Goal: Leave review/rating: Leave review/rating

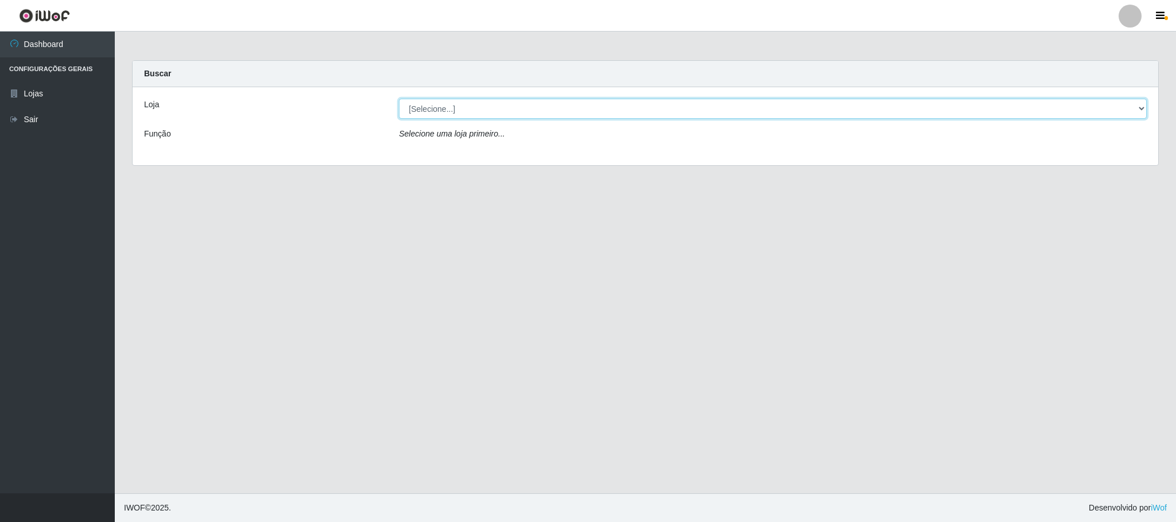
click at [520, 112] on select "[Selecione...] Iskisita Atakado - Centro de Distribuição" at bounding box center [773, 109] width 748 height 20
select select "425"
click at [399, 99] on select "[Selecione...] Iskisita Atakado - Centro de Distribuição" at bounding box center [773, 109] width 748 height 20
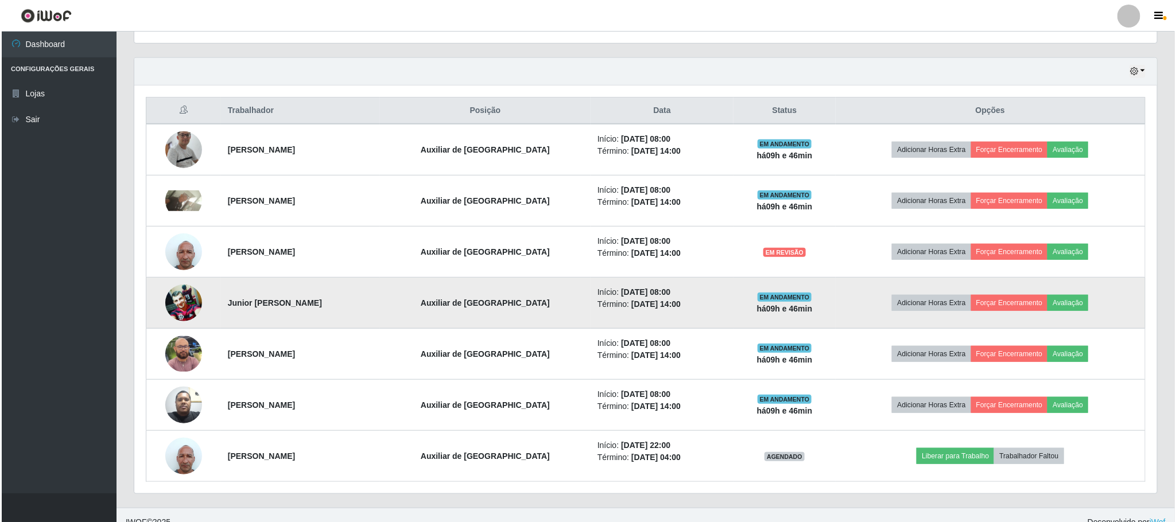
scroll to position [398, 0]
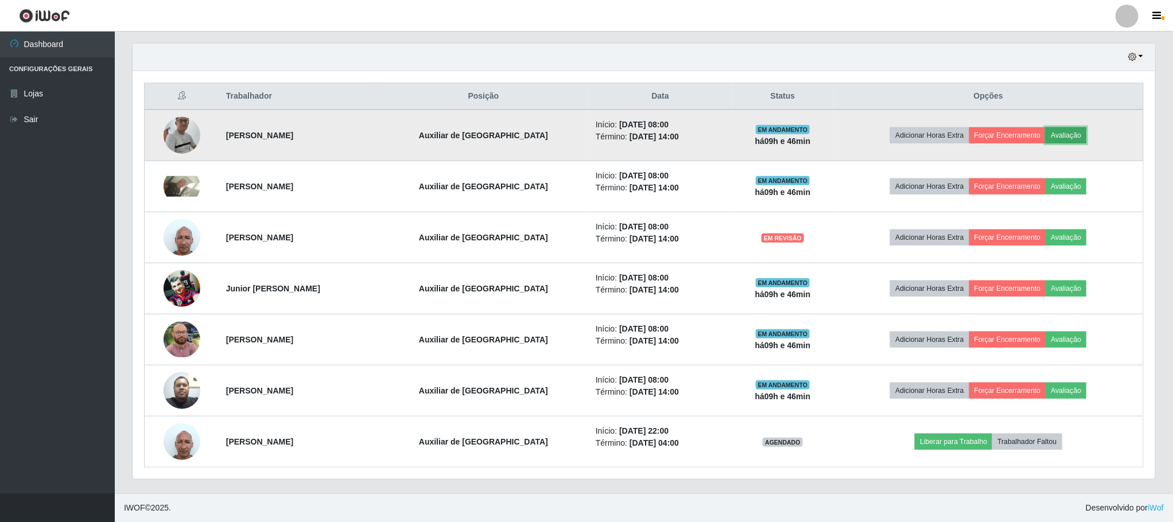
click at [1068, 135] on button "Avaliação" at bounding box center [1066, 135] width 41 height 16
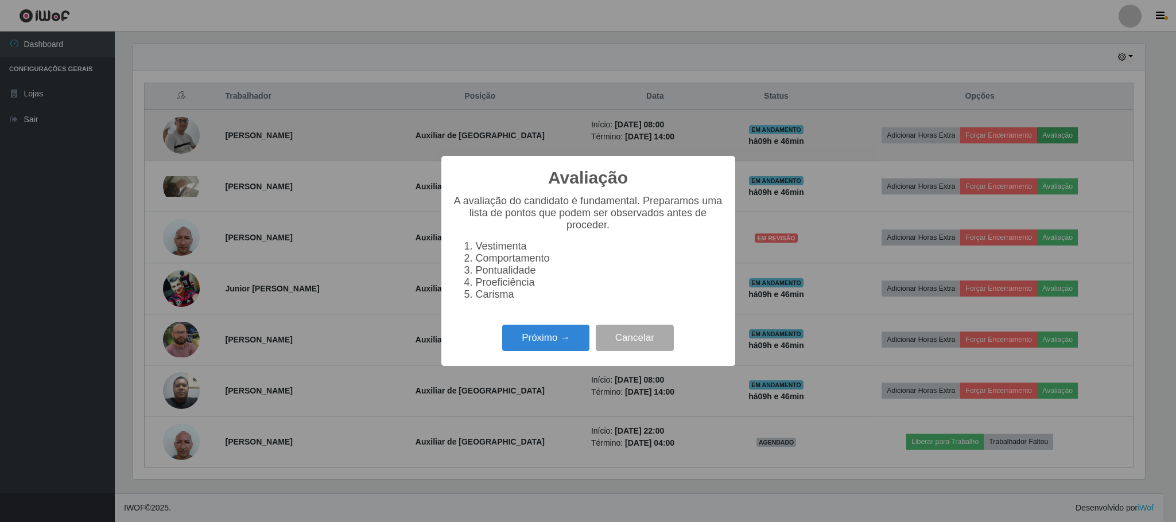
scroll to position [239, 1012]
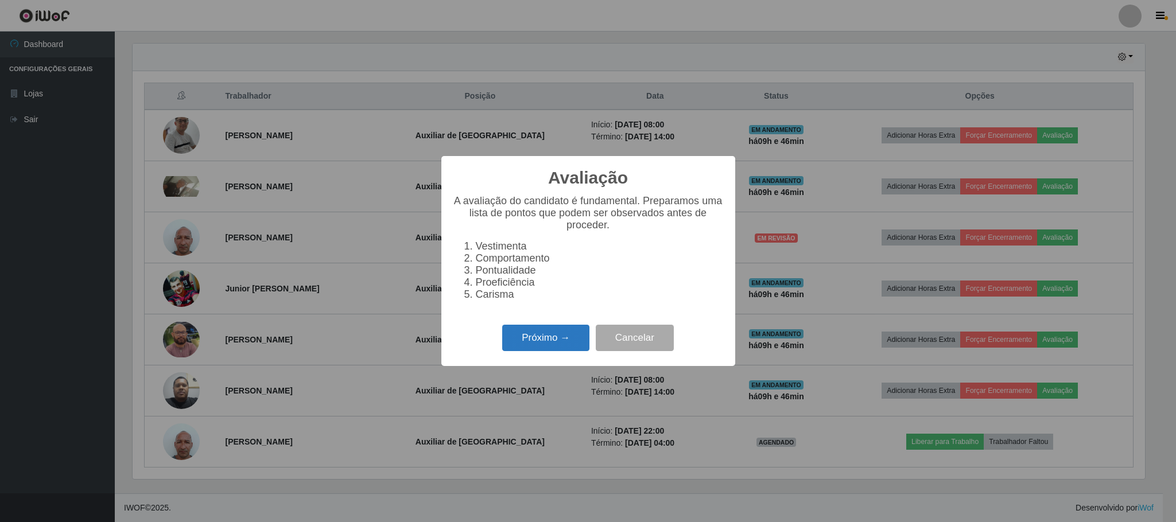
click at [541, 344] on button "Próximo →" at bounding box center [545, 338] width 87 height 27
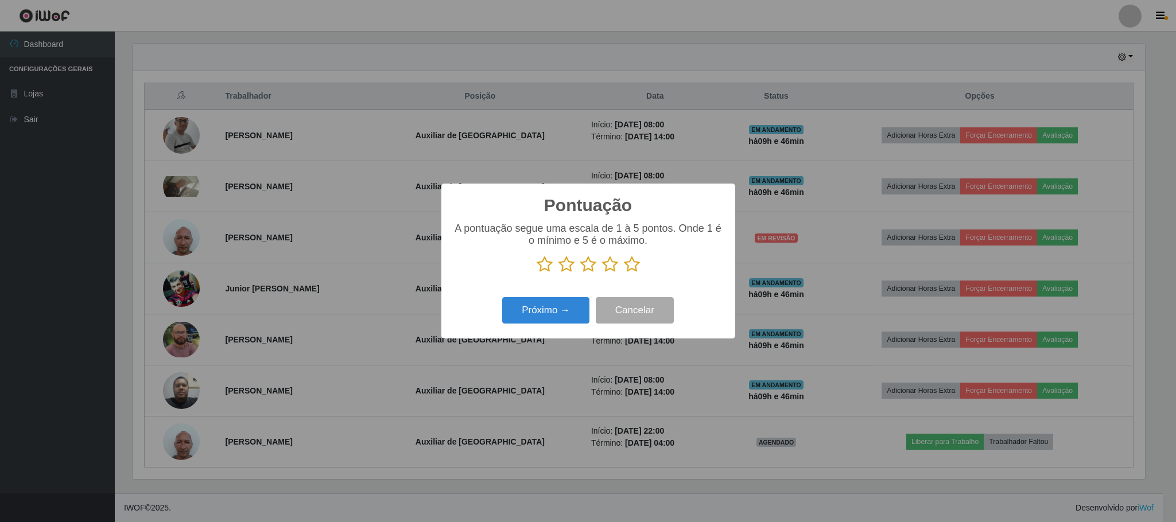
click at [612, 265] on icon at bounding box center [610, 264] width 16 height 17
click at [602, 273] on input "radio" at bounding box center [602, 273] width 0 height 0
click at [568, 307] on button "Próximo →" at bounding box center [545, 310] width 87 height 27
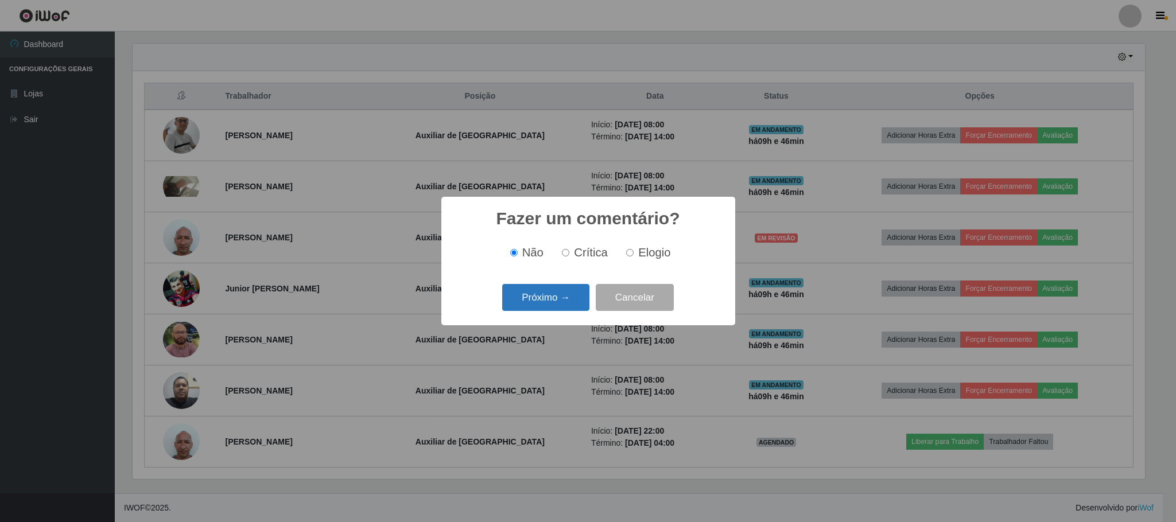
click at [576, 291] on button "Próximo →" at bounding box center [545, 297] width 87 height 27
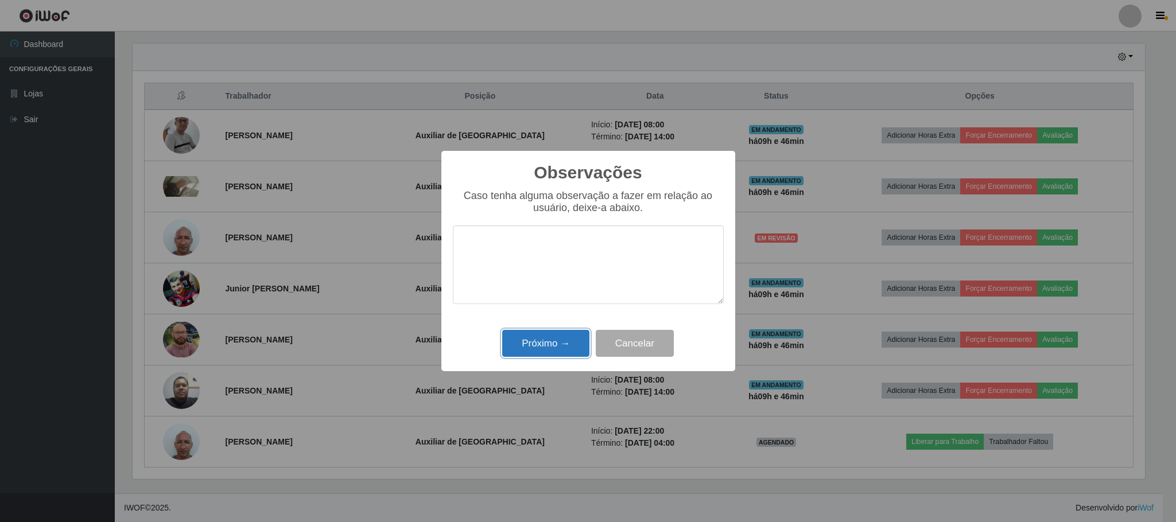
click at [560, 343] on button "Próximo →" at bounding box center [545, 343] width 87 height 27
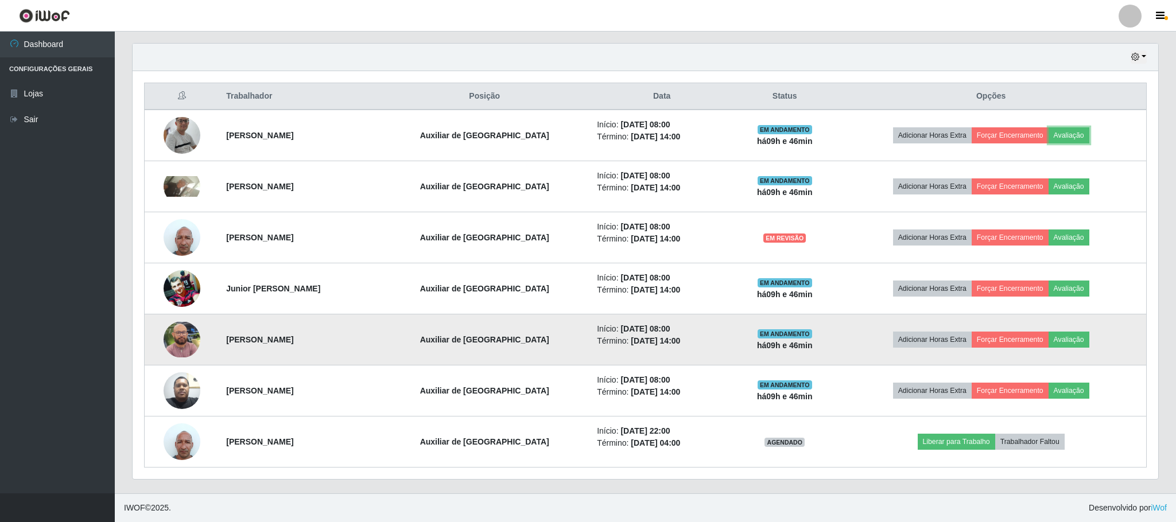
scroll to position [239, 1022]
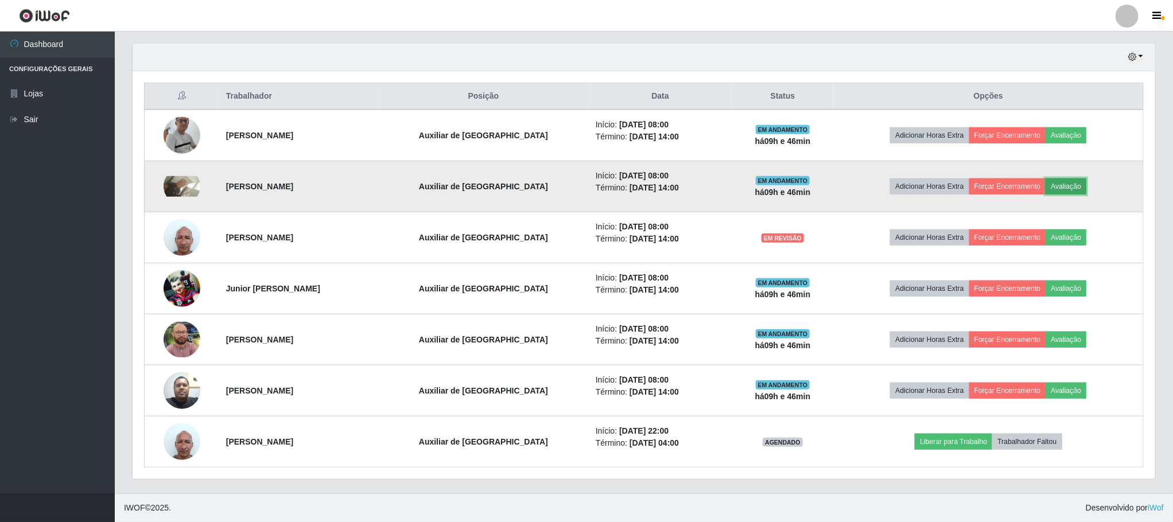
click at [1085, 187] on button "Avaliação" at bounding box center [1066, 186] width 41 height 16
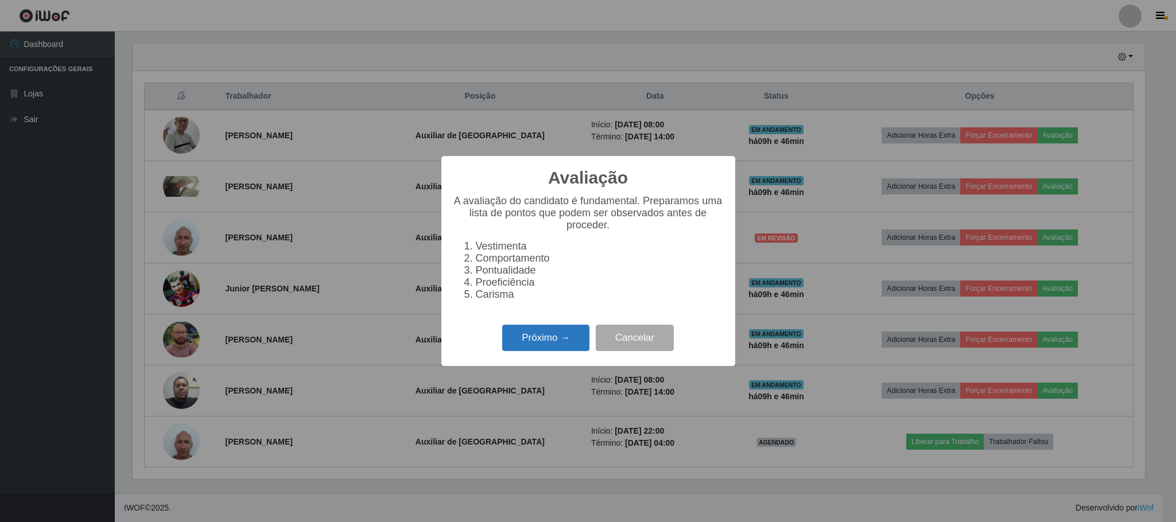
click at [539, 340] on button "Próximo →" at bounding box center [545, 338] width 87 height 27
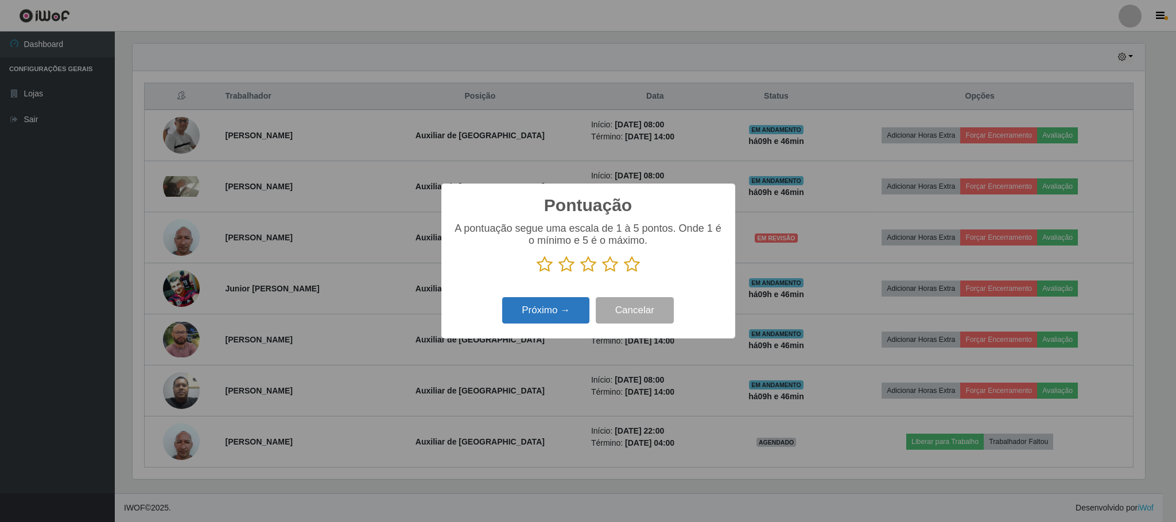
scroll to position [573703, 572930]
click at [608, 269] on icon at bounding box center [610, 264] width 16 height 17
click at [602, 273] on input "radio" at bounding box center [602, 273] width 0 height 0
click at [573, 304] on button "Próximo →" at bounding box center [545, 310] width 87 height 27
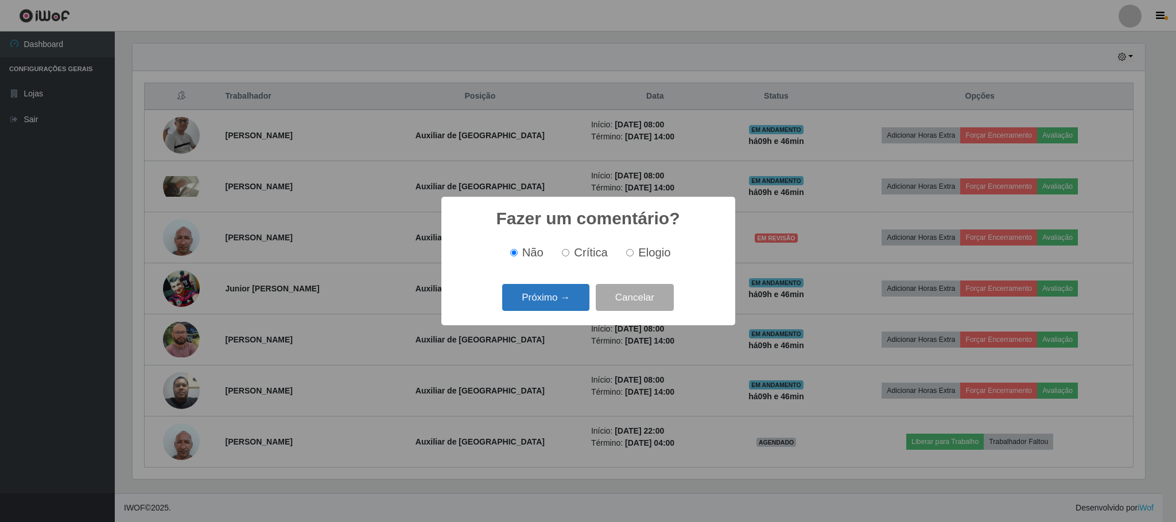
click at [555, 293] on button "Próximo →" at bounding box center [545, 297] width 87 height 27
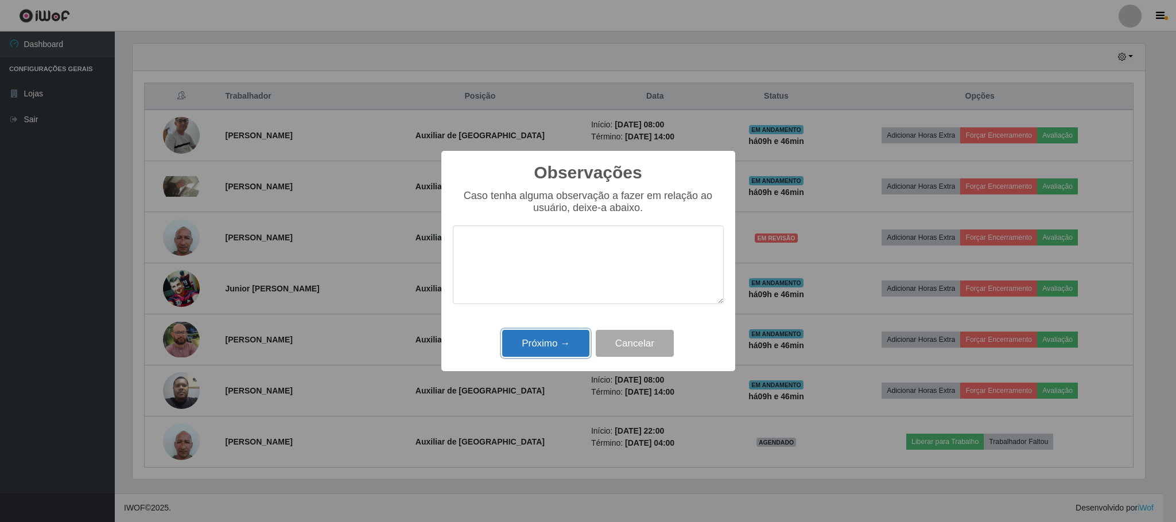
click at [561, 345] on button "Próximo →" at bounding box center [545, 343] width 87 height 27
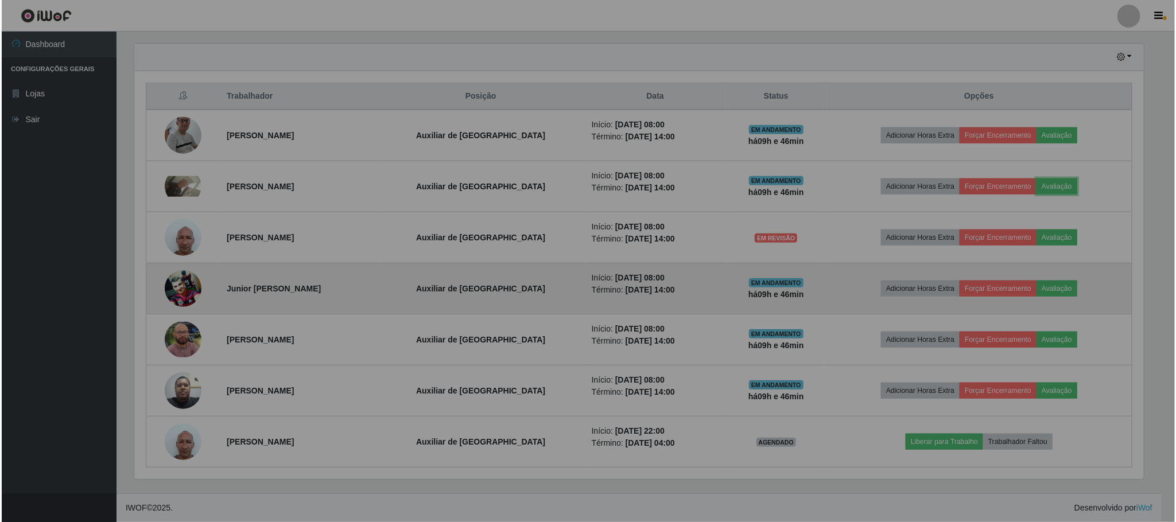
scroll to position [239, 1022]
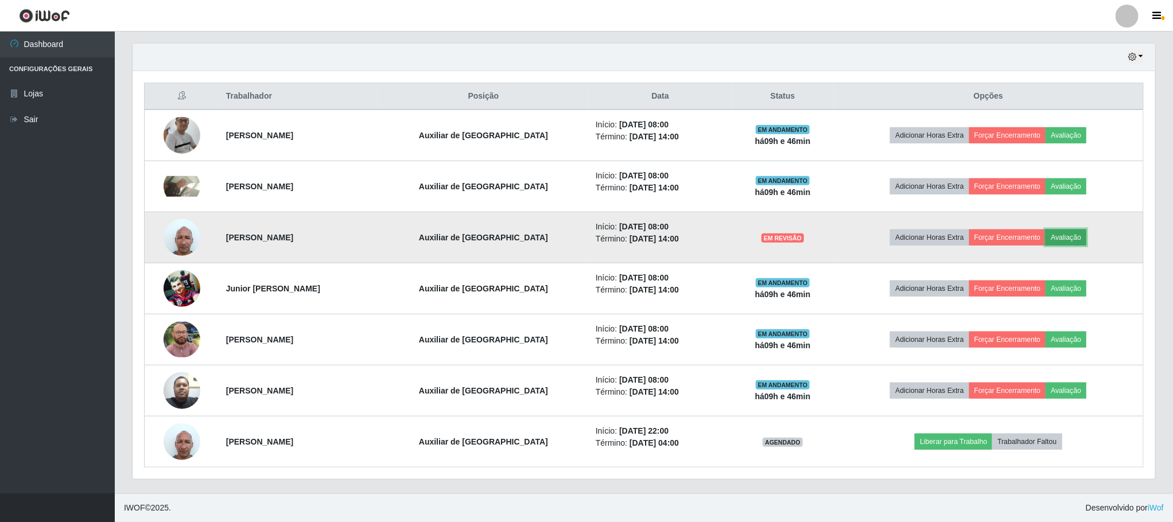
click at [1076, 234] on button "Avaliação" at bounding box center [1066, 238] width 41 height 16
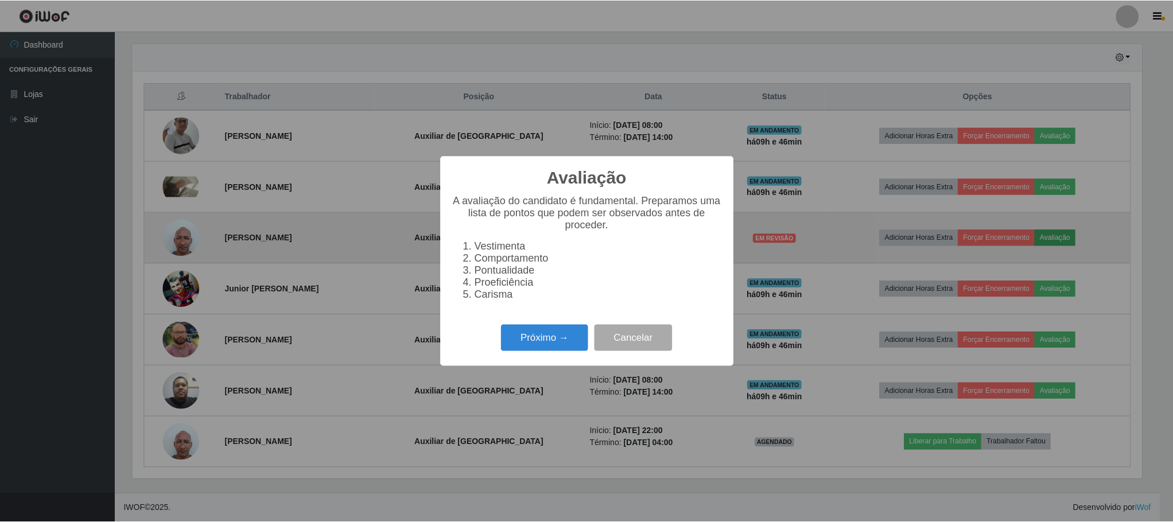
scroll to position [239, 1012]
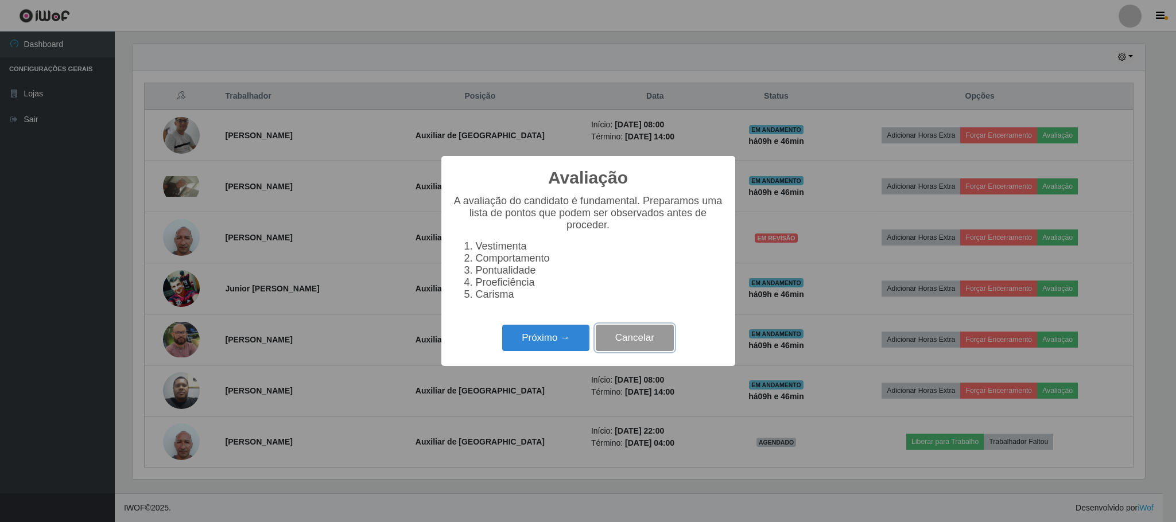
click at [642, 340] on button "Cancelar" at bounding box center [635, 338] width 78 height 27
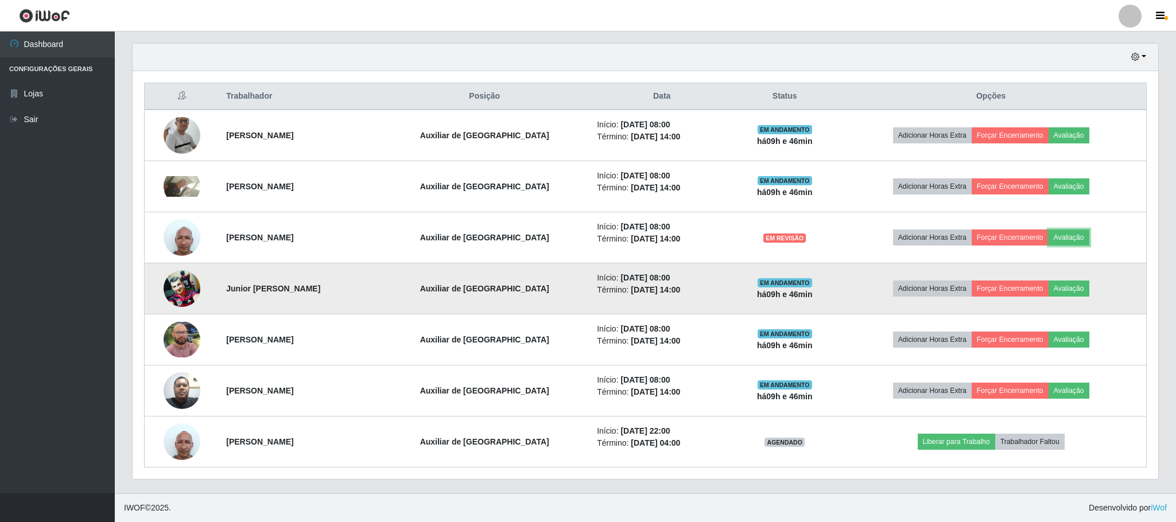
scroll to position [239, 1022]
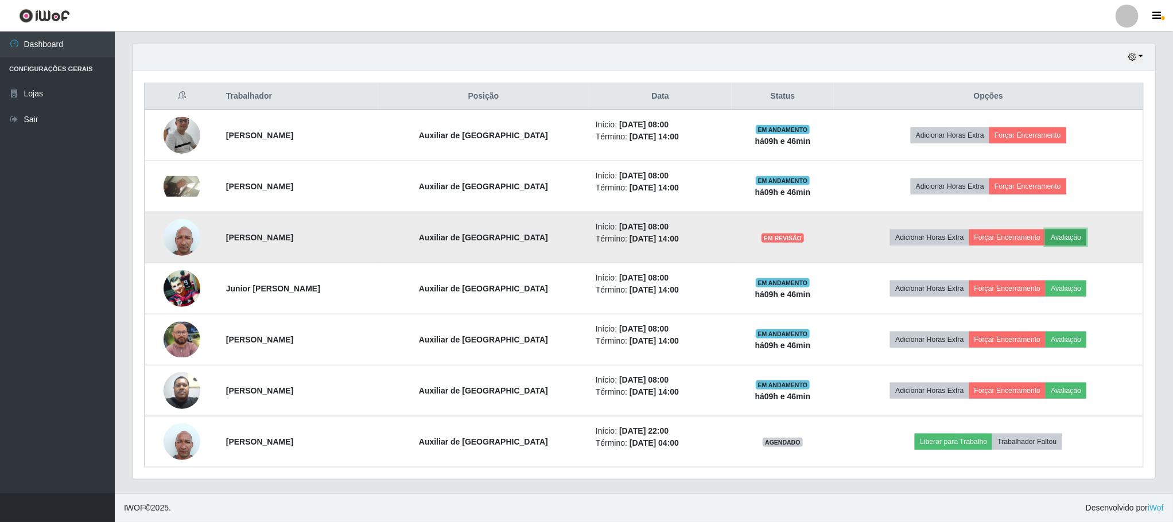
click at [1066, 235] on button "Avaliação" at bounding box center [1066, 238] width 41 height 16
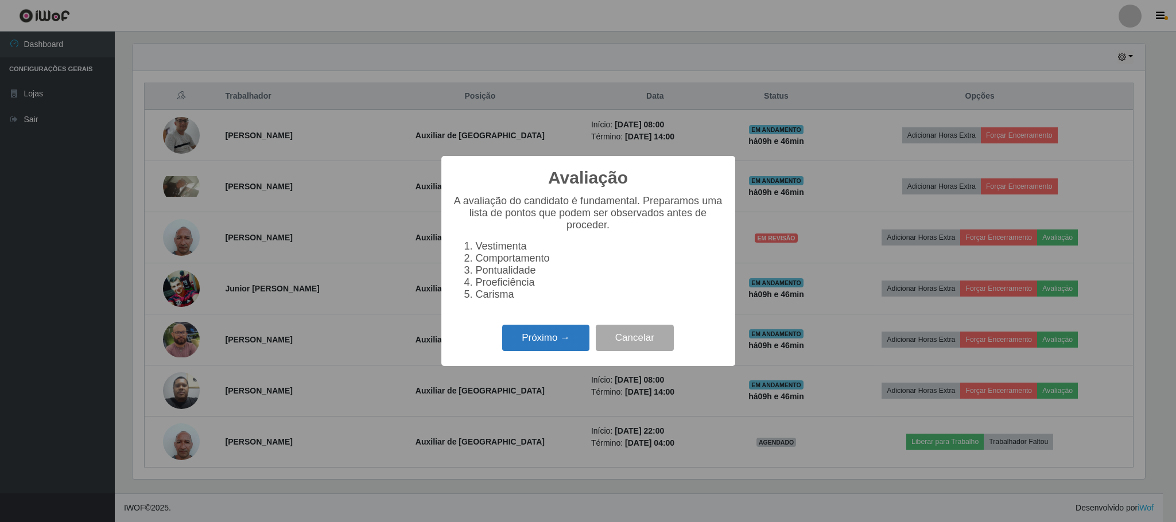
click at [561, 333] on button "Próximo →" at bounding box center [545, 338] width 87 height 27
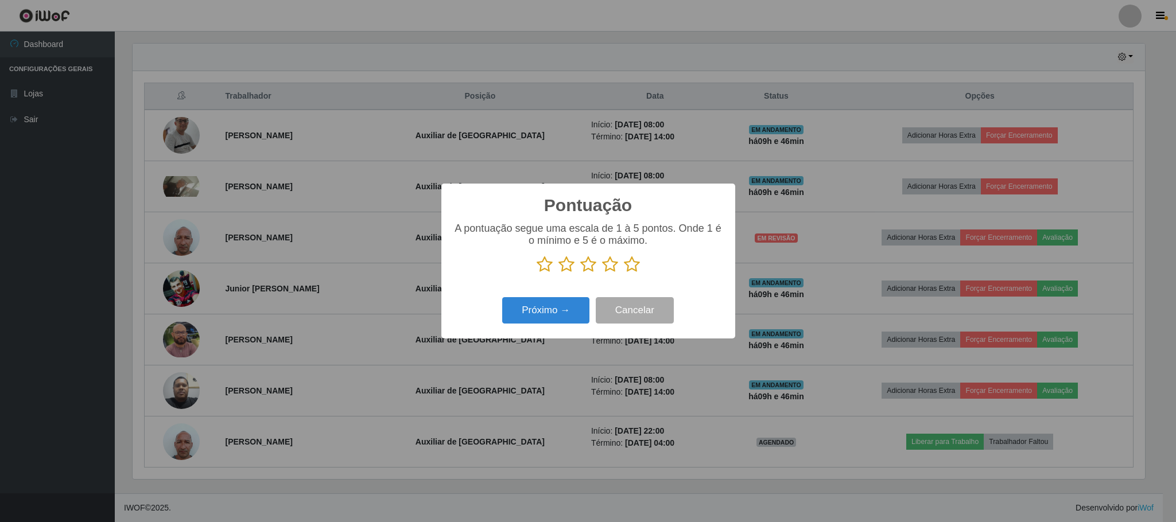
scroll to position [573703, 572930]
click at [607, 269] on icon at bounding box center [610, 264] width 16 height 17
click at [602, 273] on input "radio" at bounding box center [602, 273] width 0 height 0
click at [569, 322] on button "Próximo →" at bounding box center [545, 310] width 87 height 27
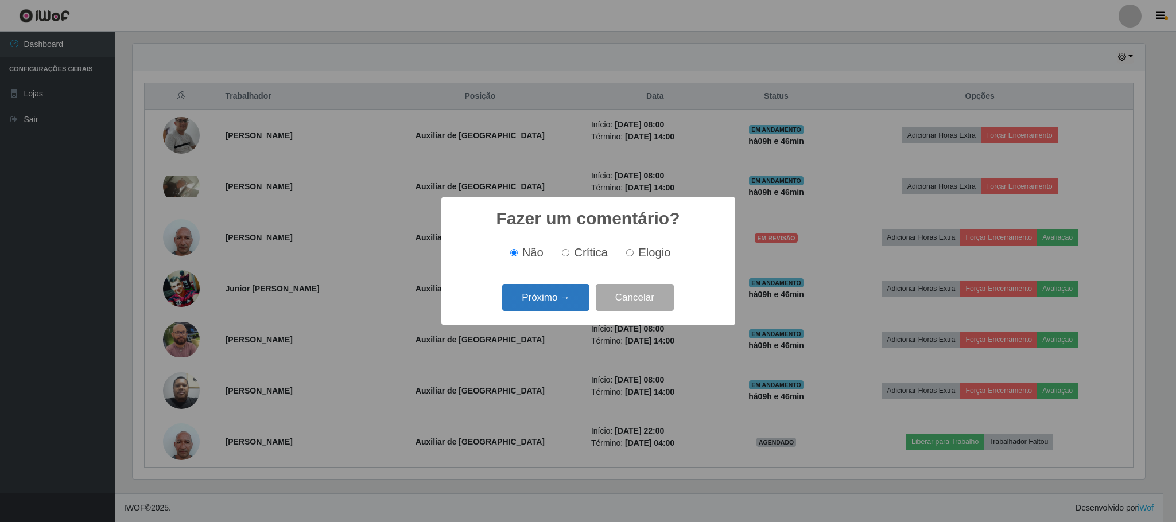
click at [565, 297] on button "Próximo →" at bounding box center [545, 297] width 87 height 27
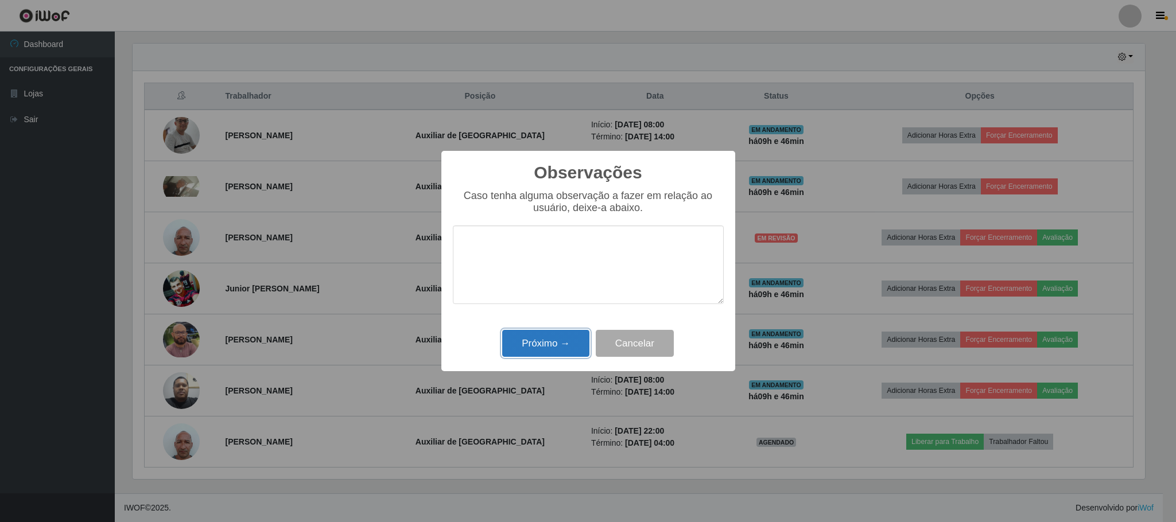
click at [563, 333] on button "Próximo →" at bounding box center [545, 343] width 87 height 27
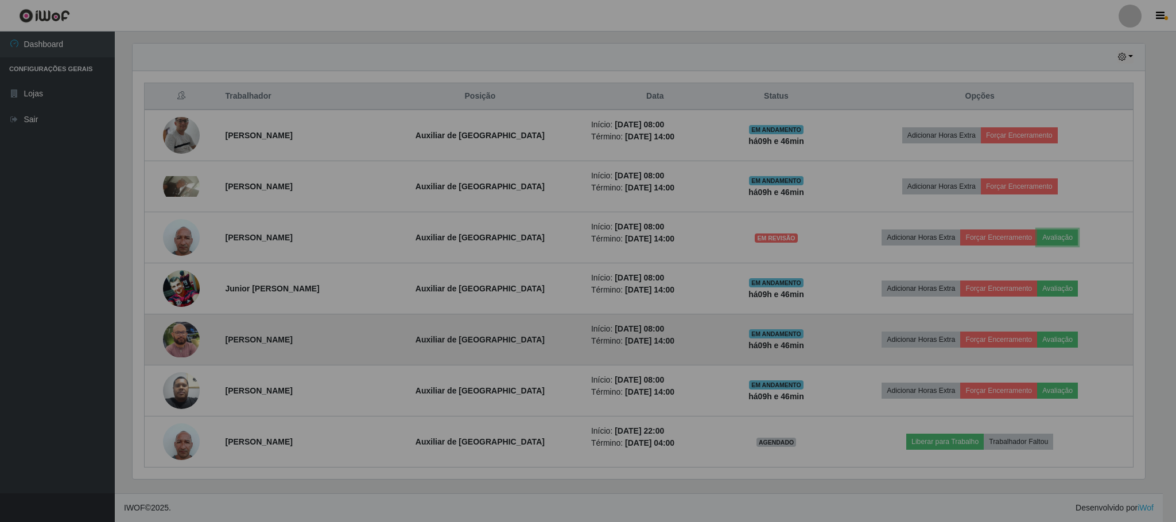
scroll to position [239, 1022]
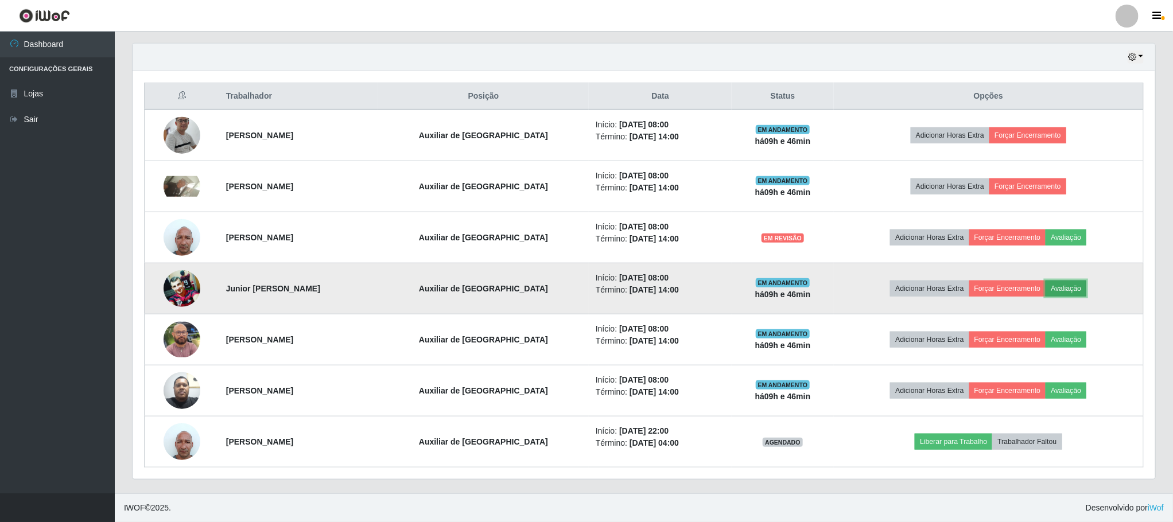
click at [1070, 289] on button "Avaliação" at bounding box center [1066, 289] width 41 height 16
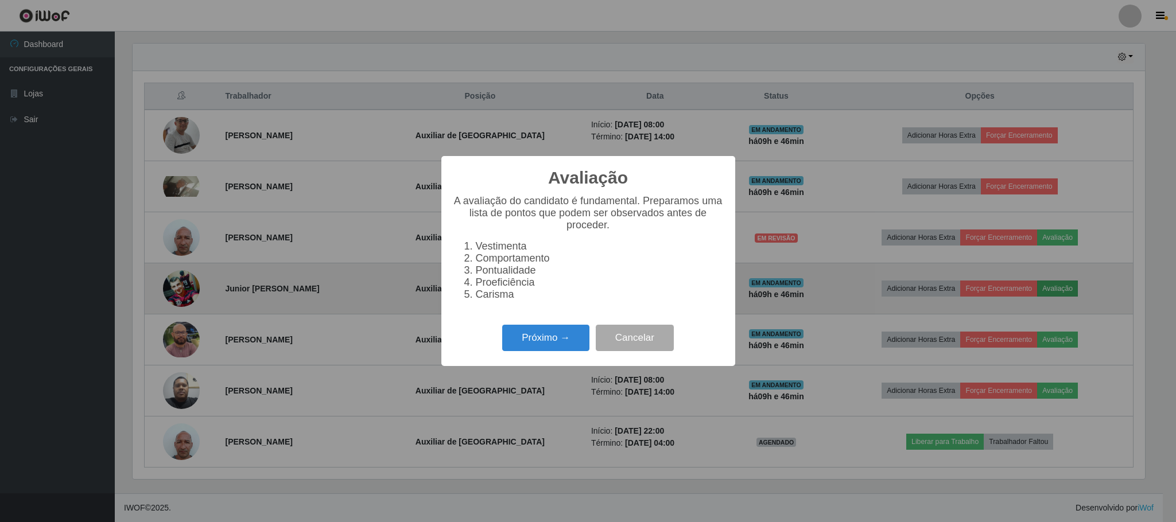
scroll to position [239, 1012]
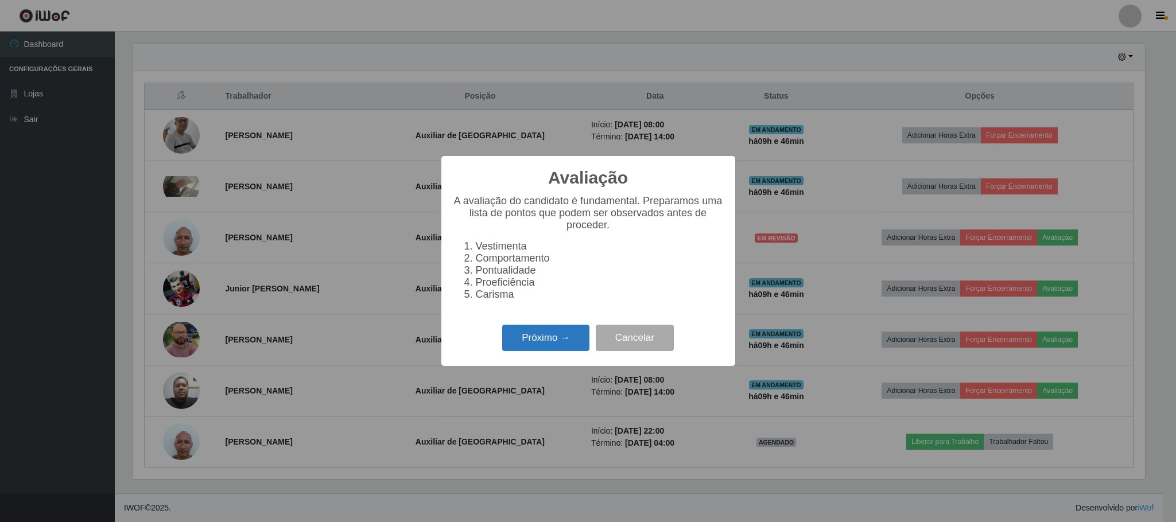
click at [535, 338] on button "Próximo →" at bounding box center [545, 338] width 87 height 27
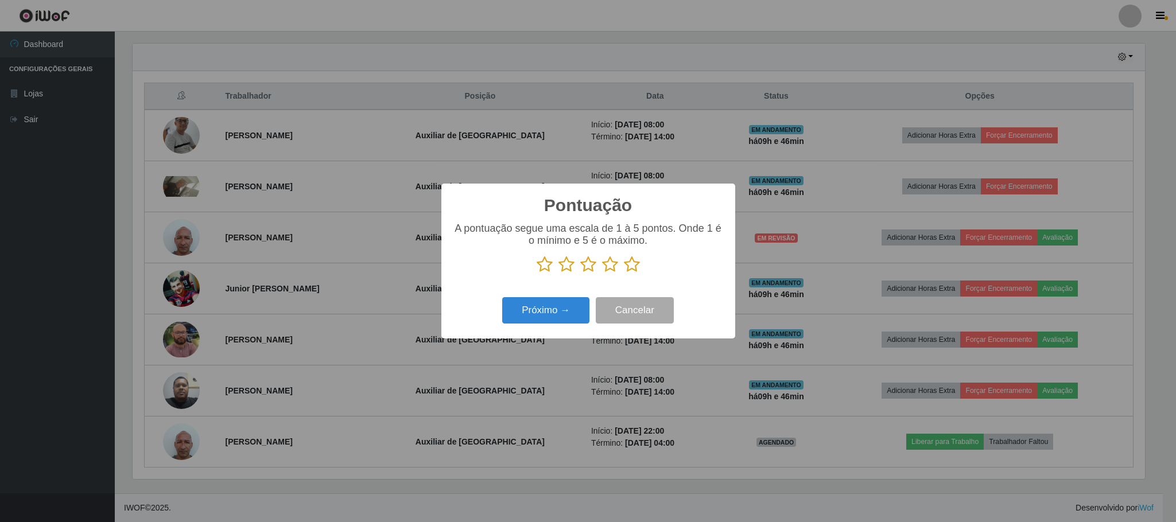
scroll to position [573703, 572930]
click at [608, 269] on icon at bounding box center [610, 264] width 16 height 17
click at [602, 273] on input "radio" at bounding box center [602, 273] width 0 height 0
click at [572, 312] on button "Próximo →" at bounding box center [545, 310] width 87 height 27
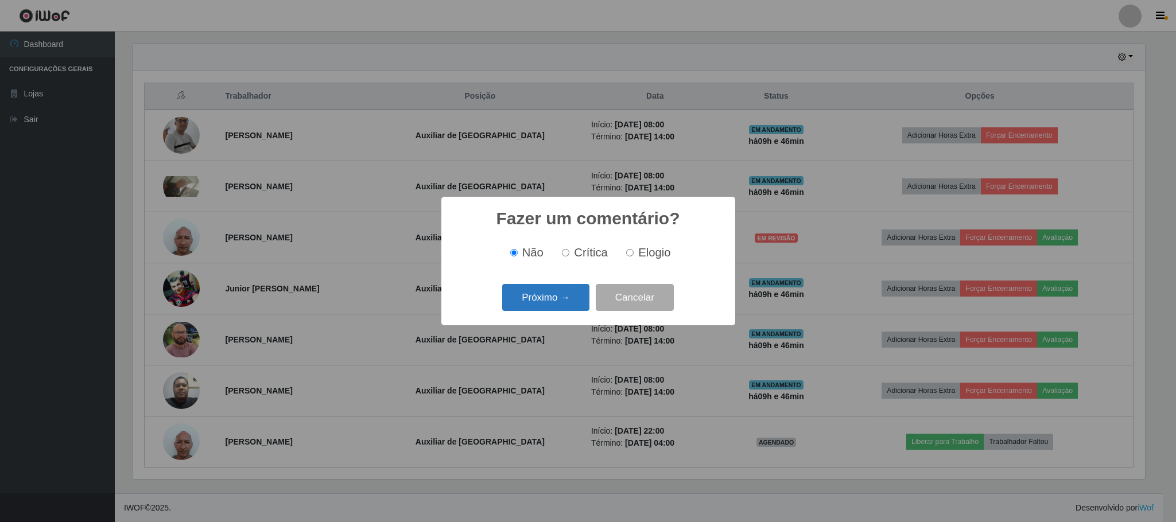
click at [573, 300] on button "Próximo →" at bounding box center [545, 297] width 87 height 27
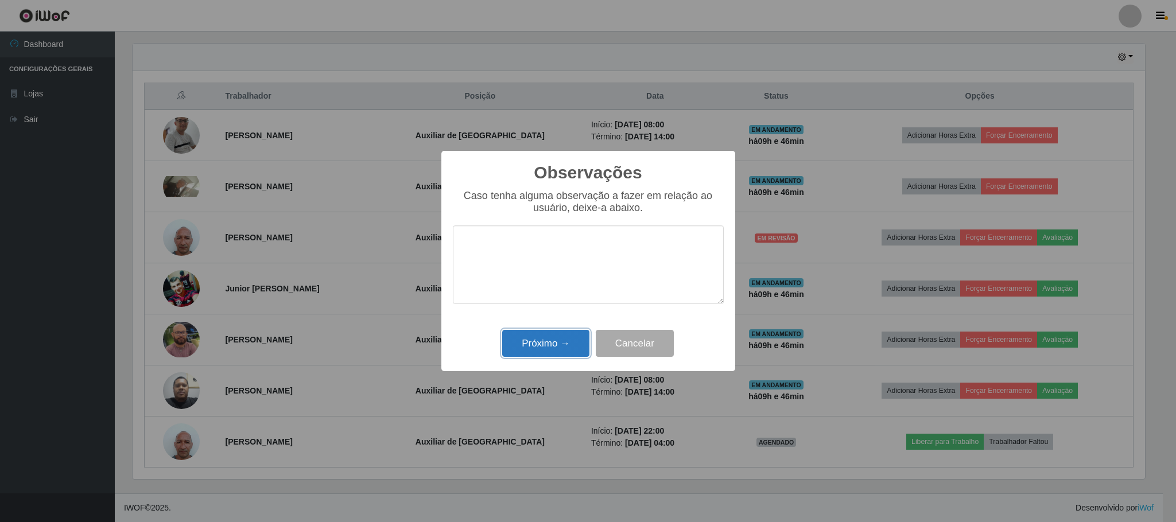
click at [572, 341] on button "Próximo →" at bounding box center [545, 343] width 87 height 27
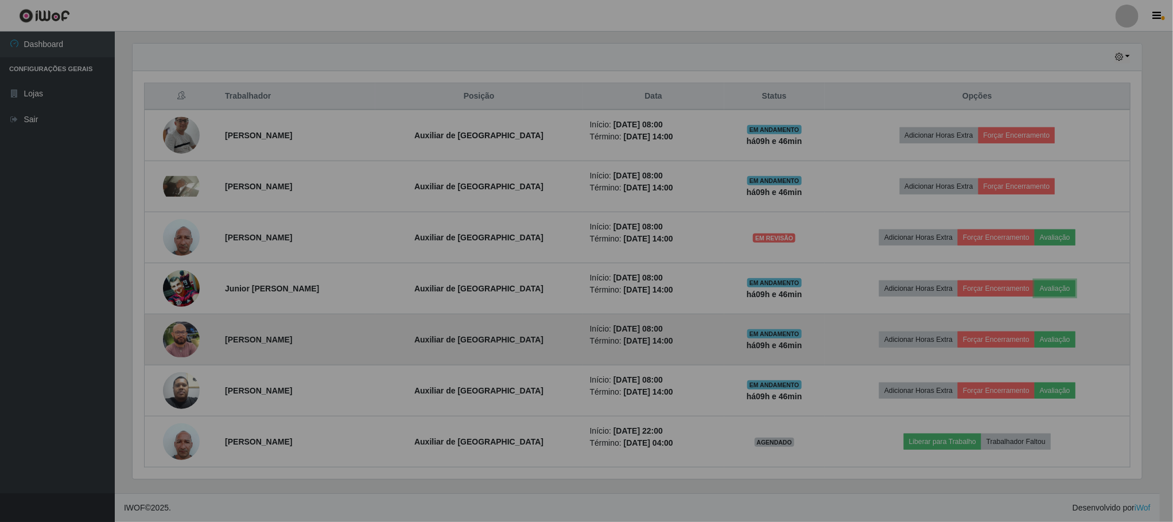
scroll to position [0, 0]
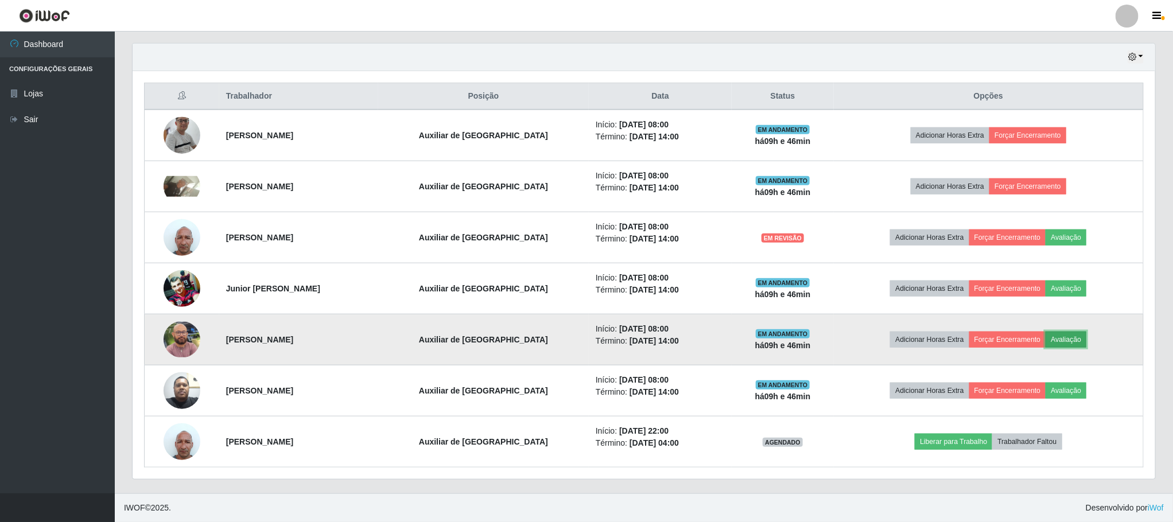
click at [1068, 338] on button "Avaliação" at bounding box center [1066, 340] width 41 height 16
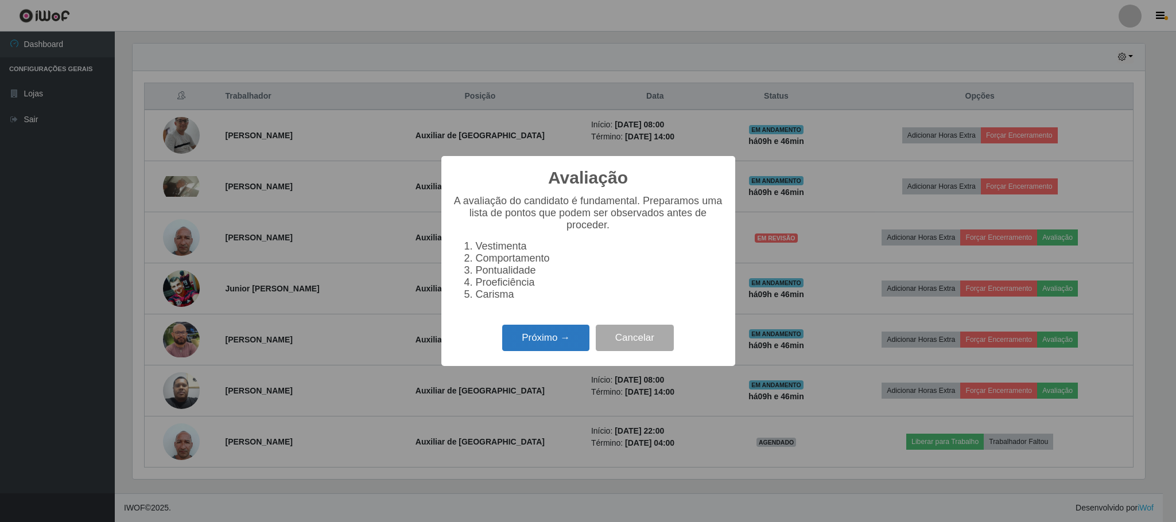
click at [523, 340] on button "Próximo →" at bounding box center [545, 338] width 87 height 27
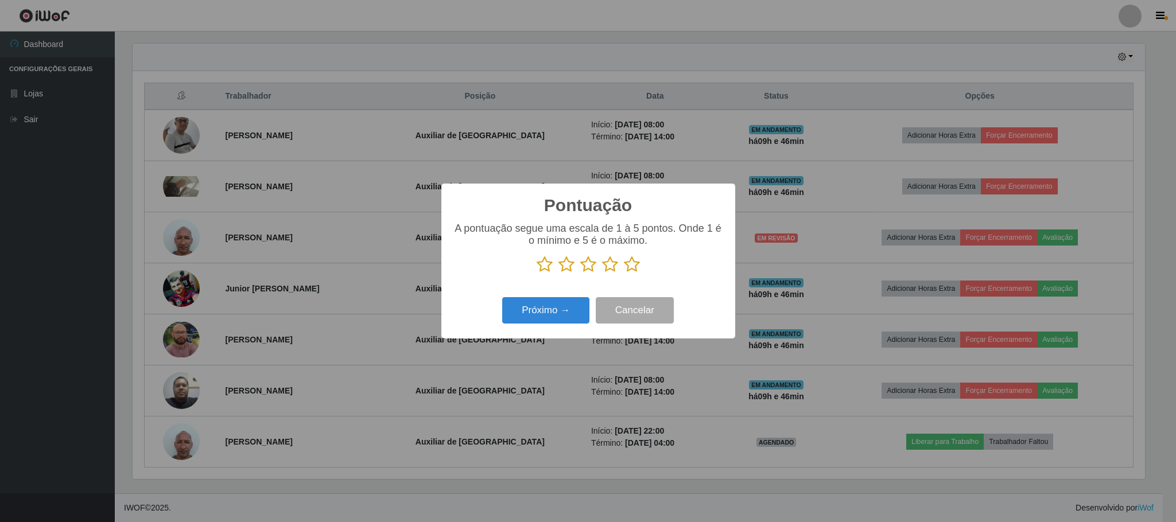
click at [610, 264] on icon at bounding box center [610, 264] width 16 height 17
click at [602, 273] on input "radio" at bounding box center [602, 273] width 0 height 0
click at [565, 303] on button "Próximo →" at bounding box center [545, 310] width 87 height 27
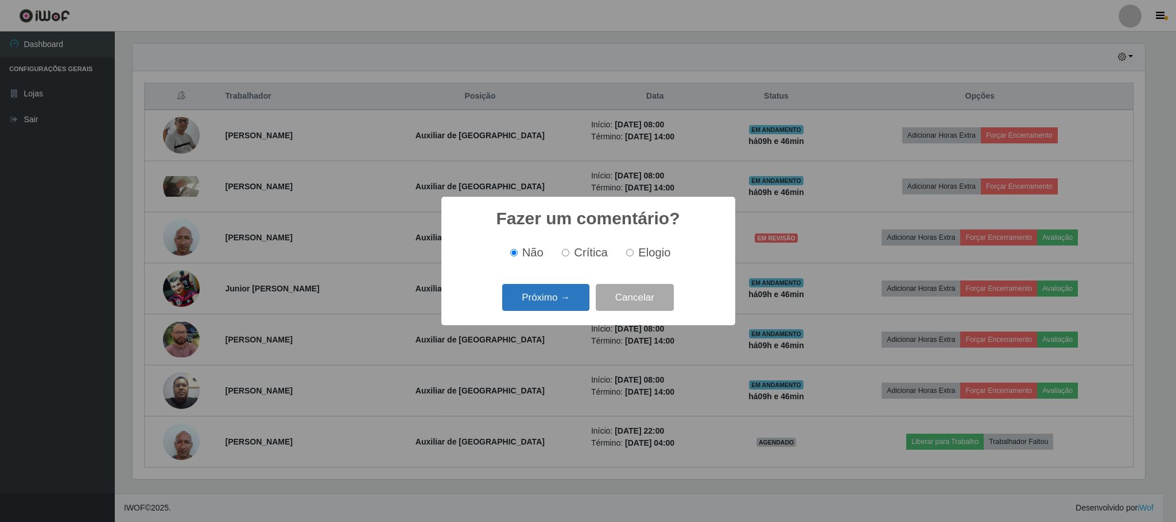
click at [560, 303] on button "Próximo →" at bounding box center [545, 297] width 87 height 27
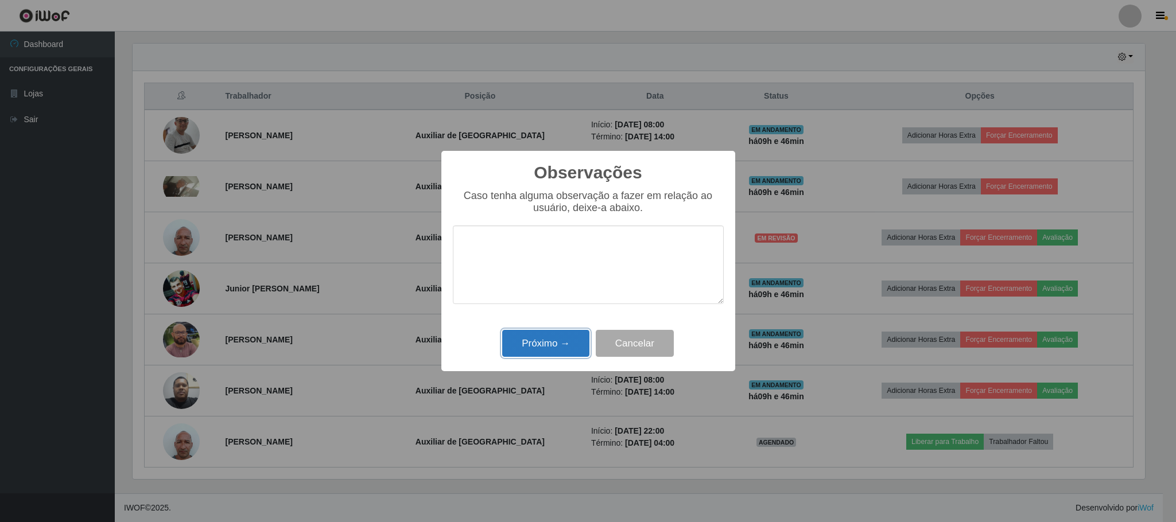
click at [567, 336] on button "Próximo →" at bounding box center [545, 343] width 87 height 27
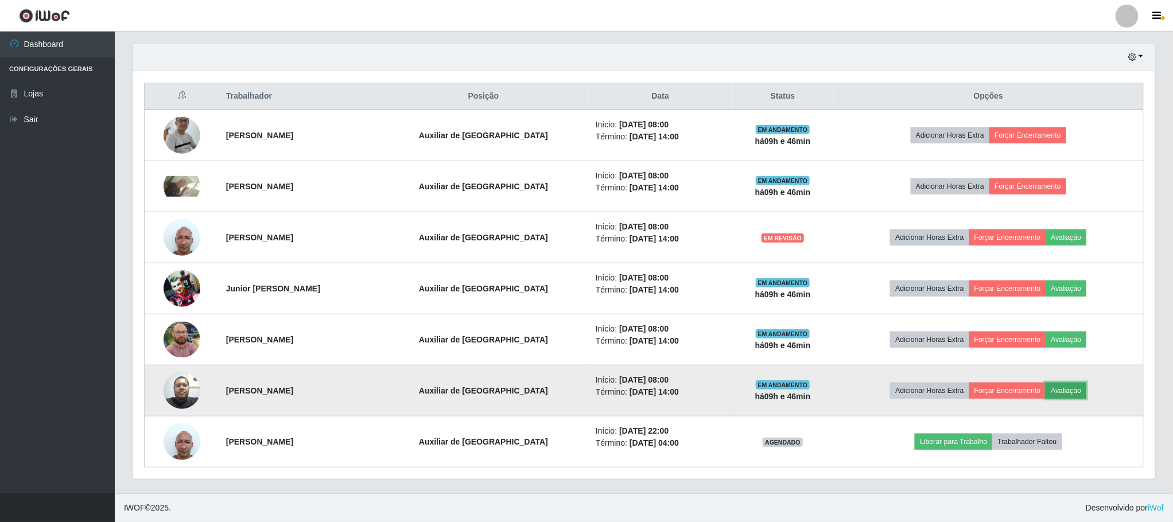
click at [1062, 387] on button "Avaliação" at bounding box center [1066, 391] width 41 height 16
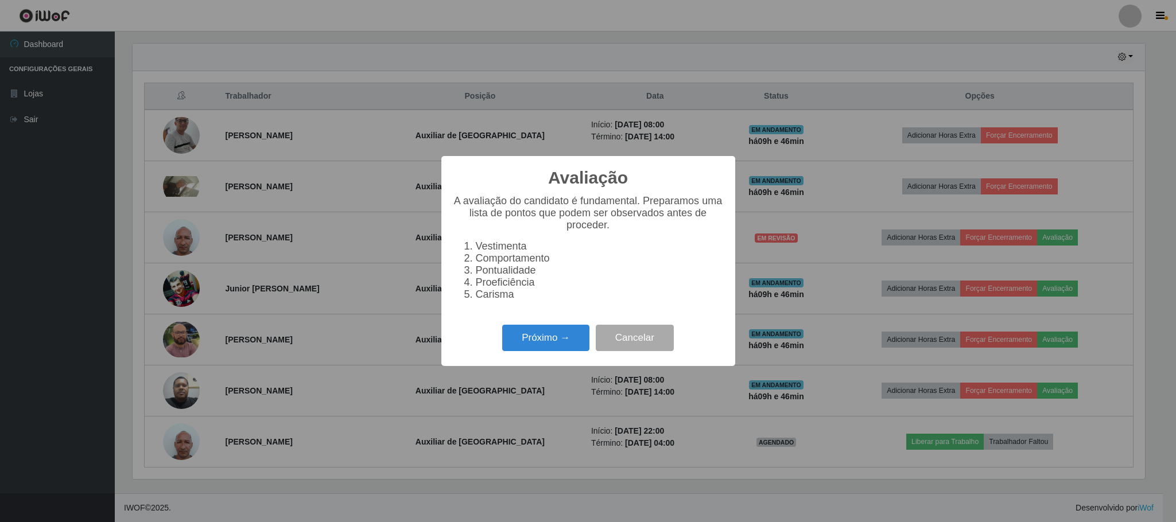
click at [563, 329] on div "Próximo → Cancelar" at bounding box center [588, 337] width 271 height 33
click at [553, 337] on button "Próximo →" at bounding box center [545, 338] width 87 height 27
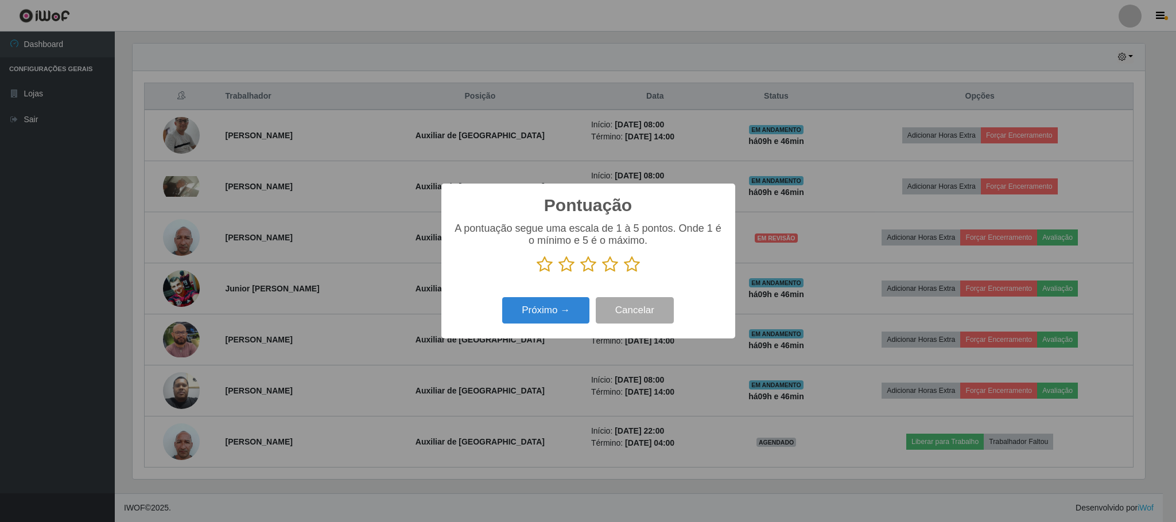
click at [608, 272] on icon at bounding box center [610, 264] width 16 height 17
click at [602, 273] on input "radio" at bounding box center [602, 273] width 0 height 0
click at [582, 298] on button "Próximo →" at bounding box center [545, 310] width 87 height 27
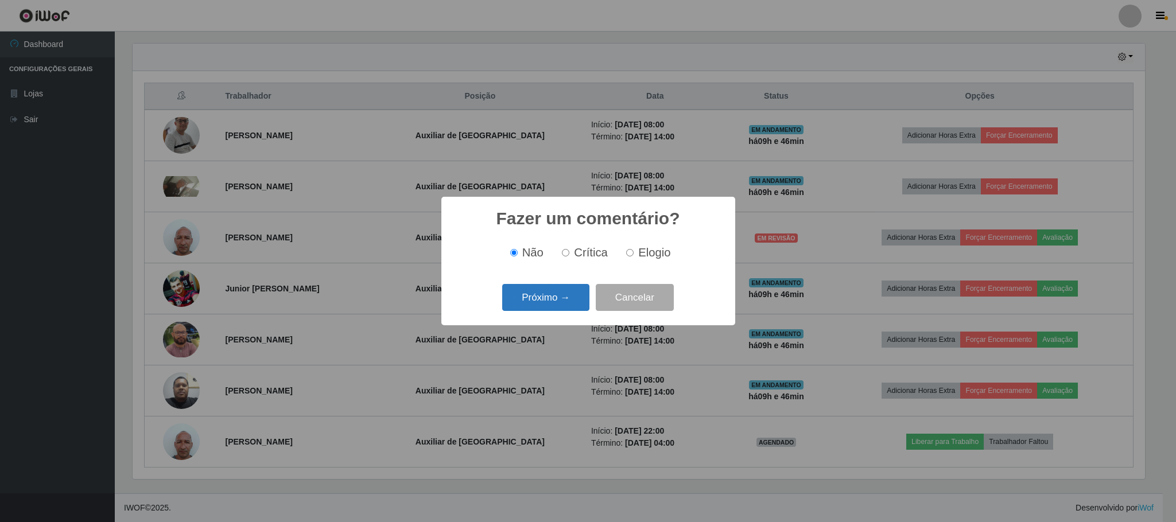
click at [575, 307] on button "Próximo →" at bounding box center [545, 297] width 87 height 27
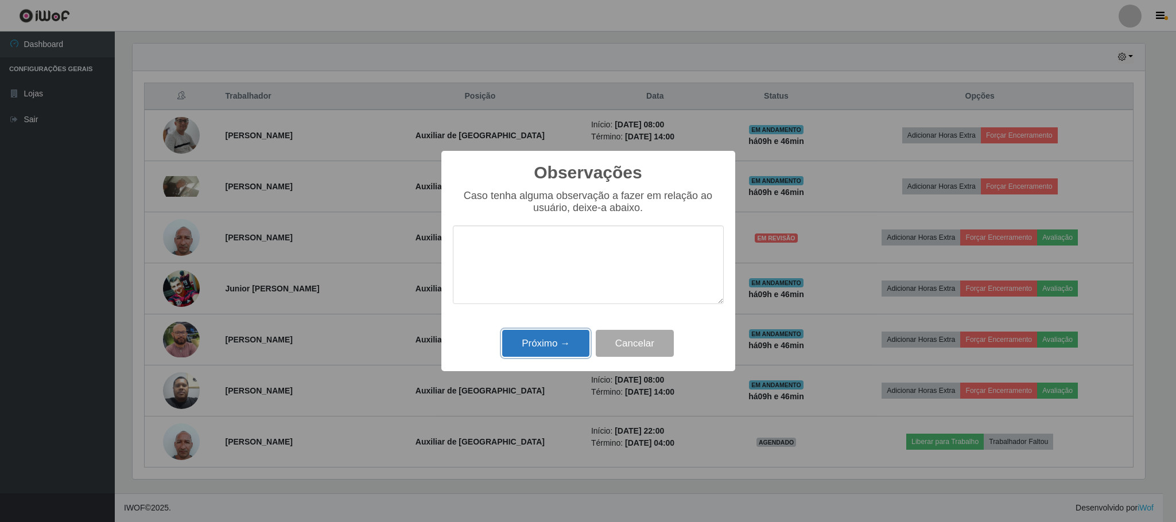
click at [551, 335] on button "Próximo →" at bounding box center [545, 343] width 87 height 27
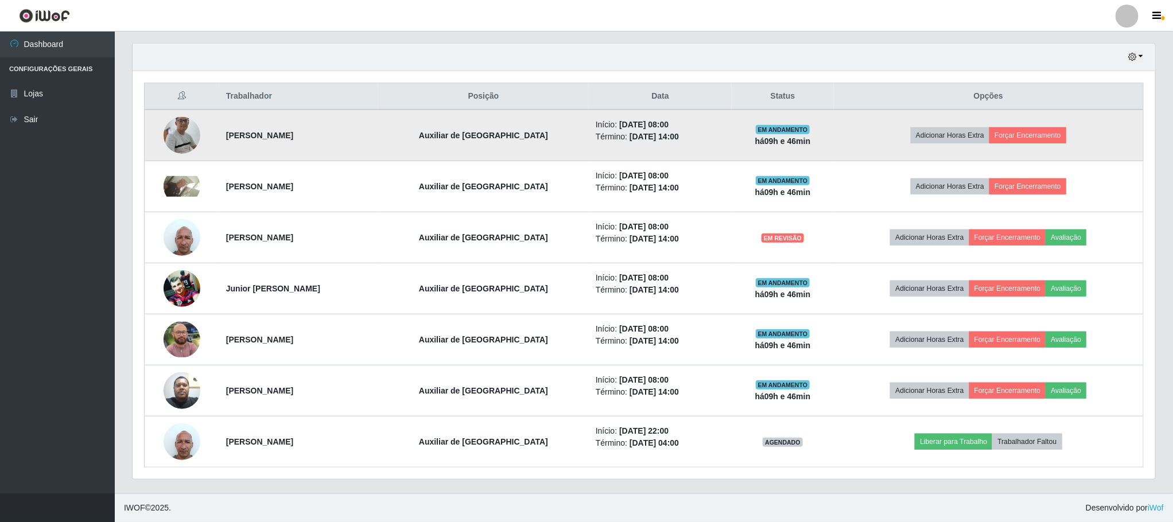
click at [187, 131] on img at bounding box center [182, 136] width 37 height 84
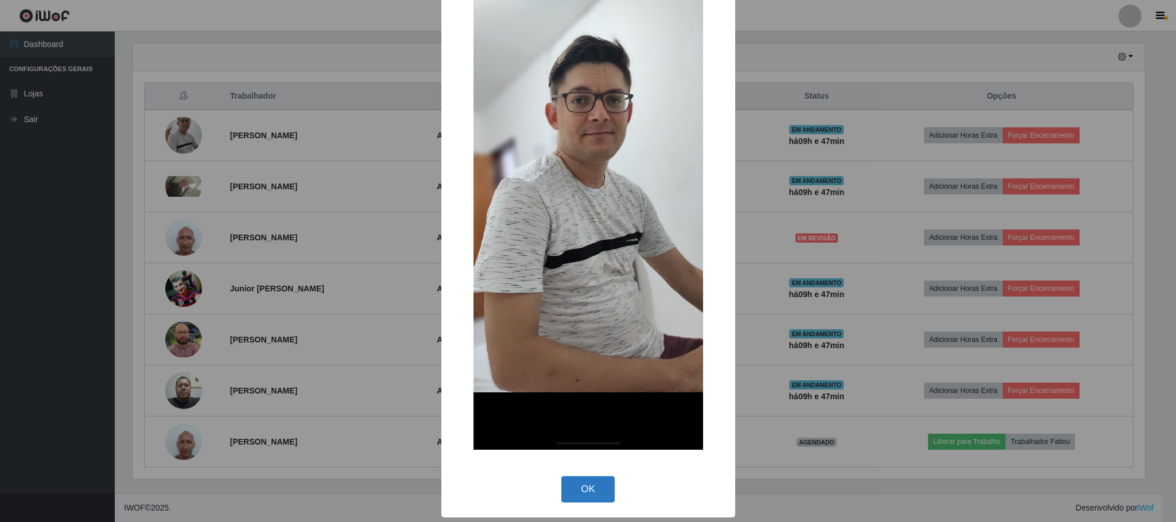
click at [583, 482] on button "OK" at bounding box center [587, 489] width 53 height 27
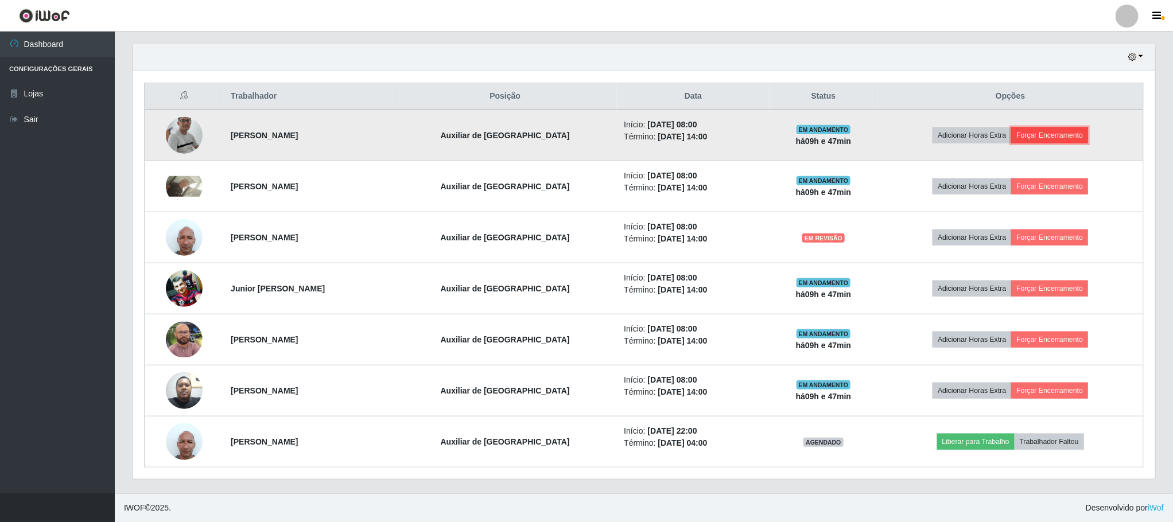
click at [1038, 133] on button "Forçar Encerramento" at bounding box center [1049, 135] width 77 height 16
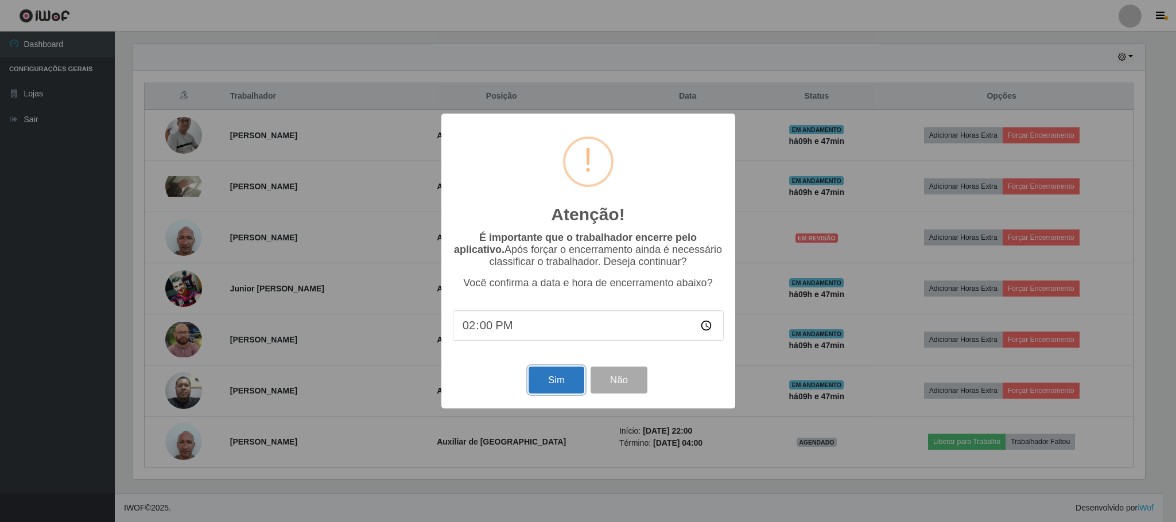
click at [560, 381] on button "Sim" at bounding box center [557, 380] width 56 height 27
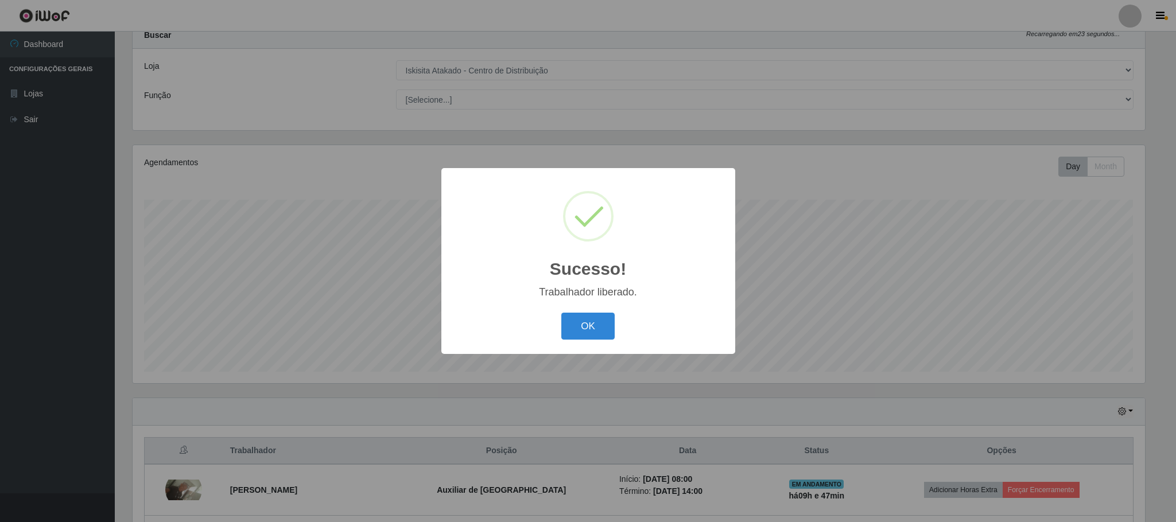
click at [618, 323] on div "OK Cancel" at bounding box center [588, 326] width 271 height 33
click at [587, 322] on button "OK" at bounding box center [587, 326] width 53 height 27
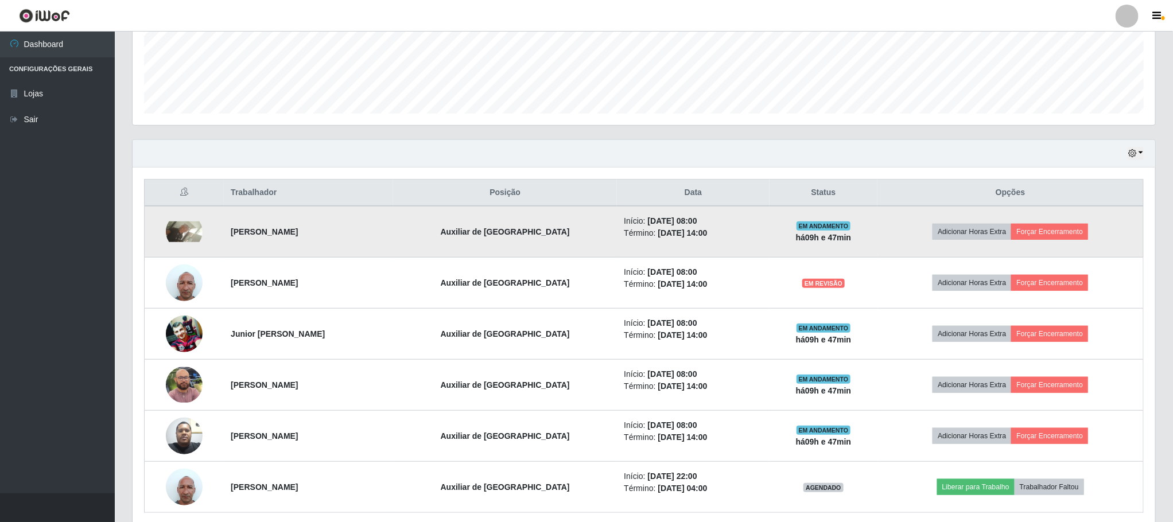
click at [180, 239] on img at bounding box center [184, 232] width 37 height 21
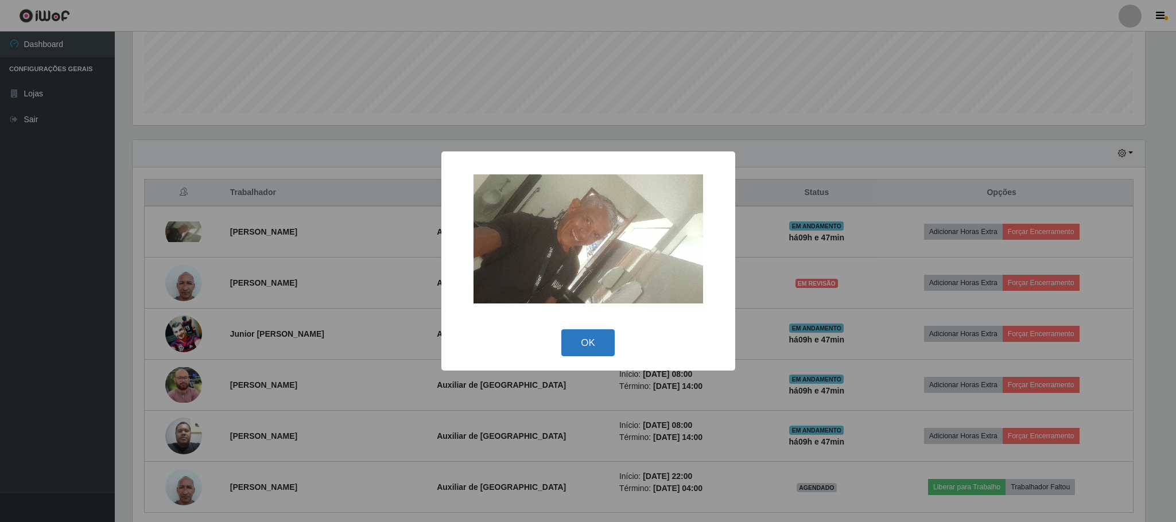
click at [595, 341] on button "OK" at bounding box center [587, 342] width 53 height 27
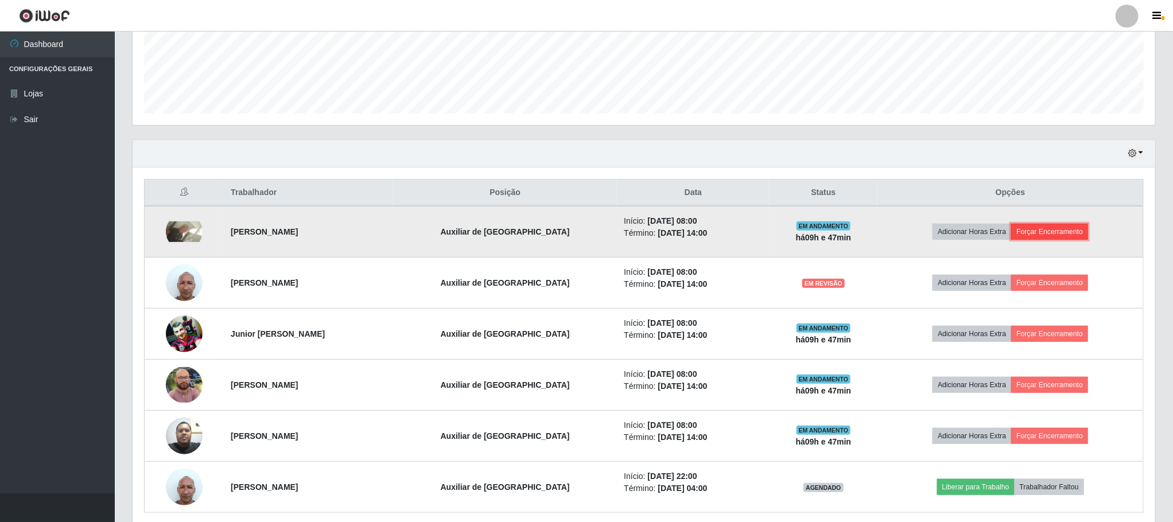
click at [1058, 236] on button "Forçar Encerramento" at bounding box center [1049, 232] width 77 height 16
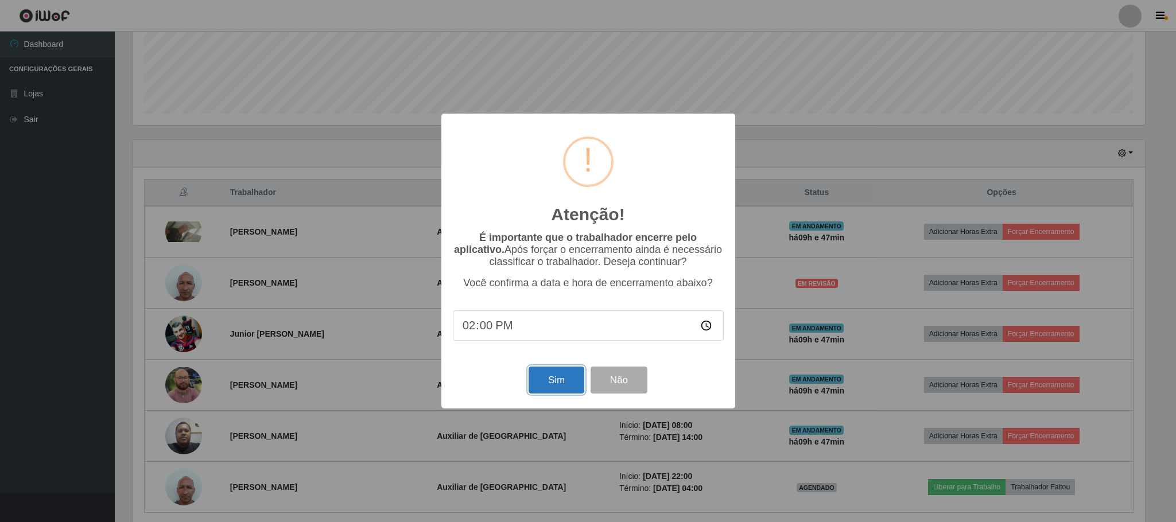
click at [564, 386] on button "Sim" at bounding box center [557, 380] width 56 height 27
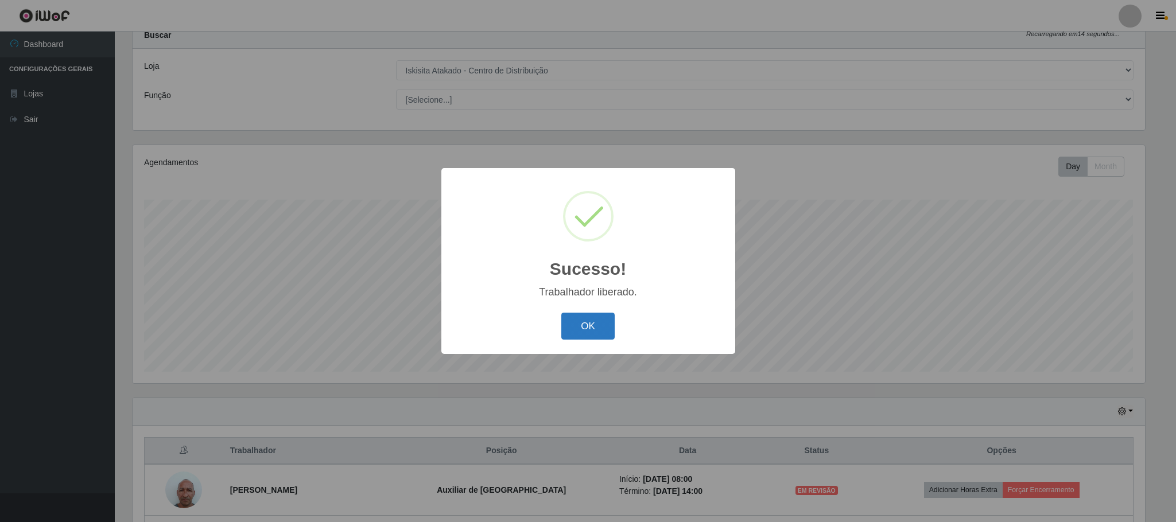
click at [579, 324] on button "OK" at bounding box center [587, 326] width 53 height 27
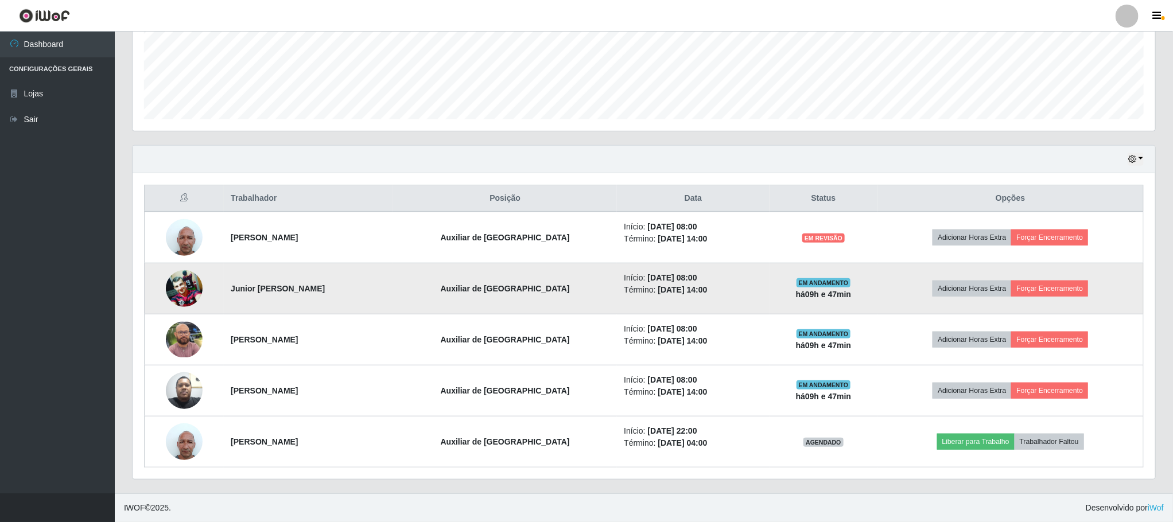
click at [181, 282] on img at bounding box center [184, 288] width 37 height 36
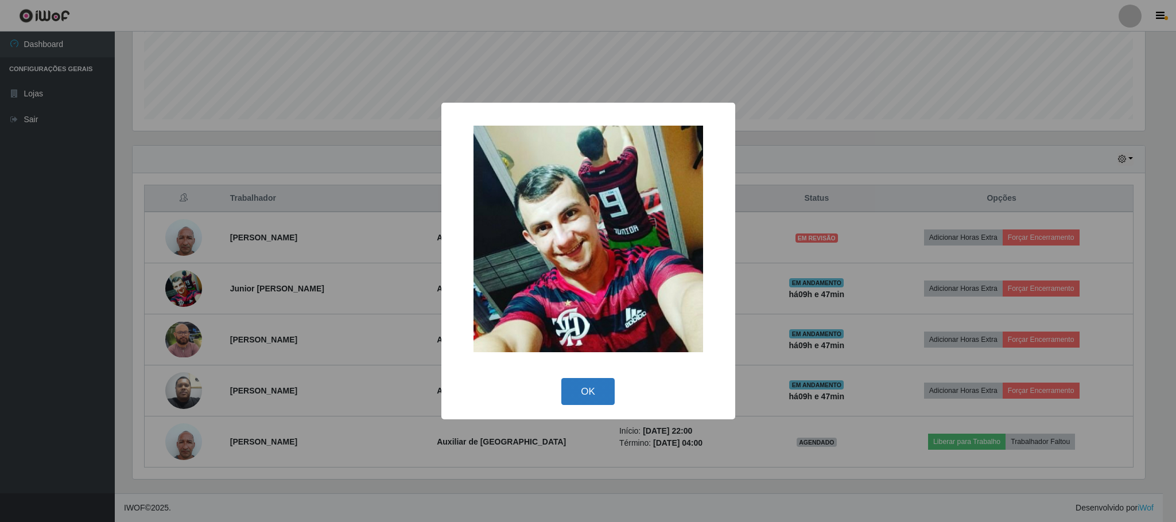
click at [593, 394] on button "OK" at bounding box center [587, 391] width 53 height 27
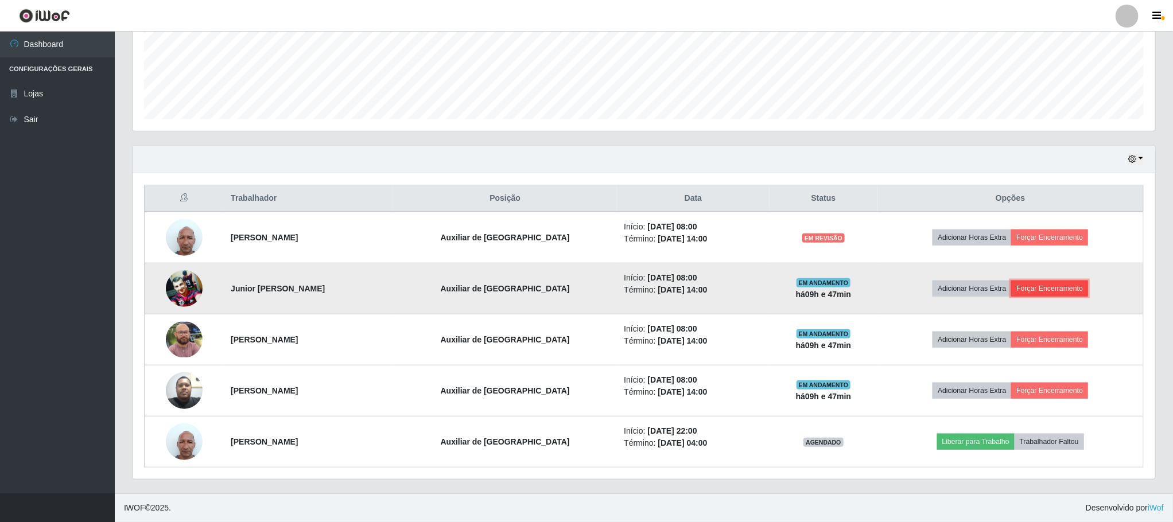
click at [1068, 286] on button "Forçar Encerramento" at bounding box center [1049, 289] width 77 height 16
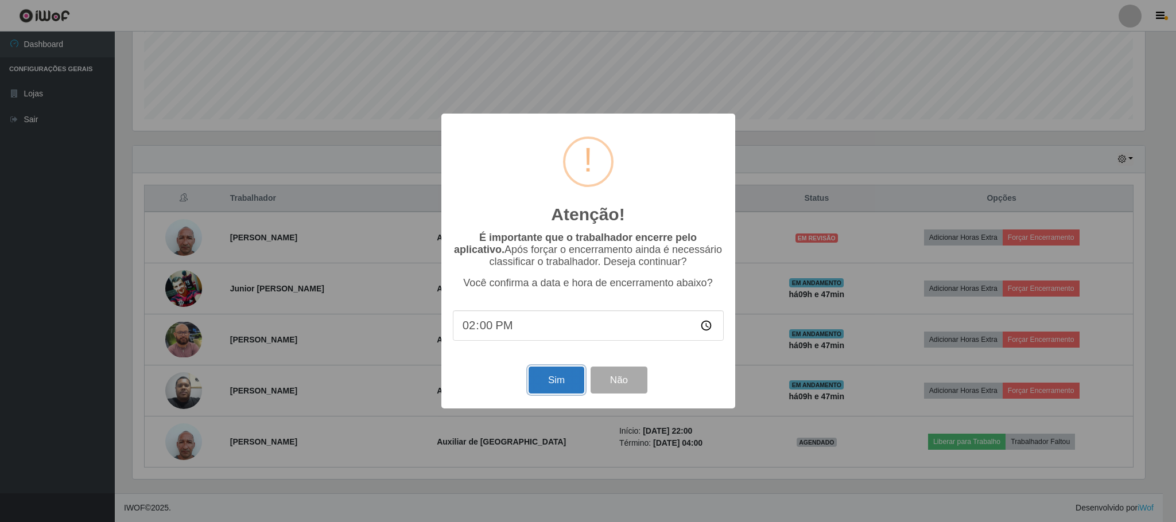
click at [567, 377] on button "Sim" at bounding box center [557, 380] width 56 height 27
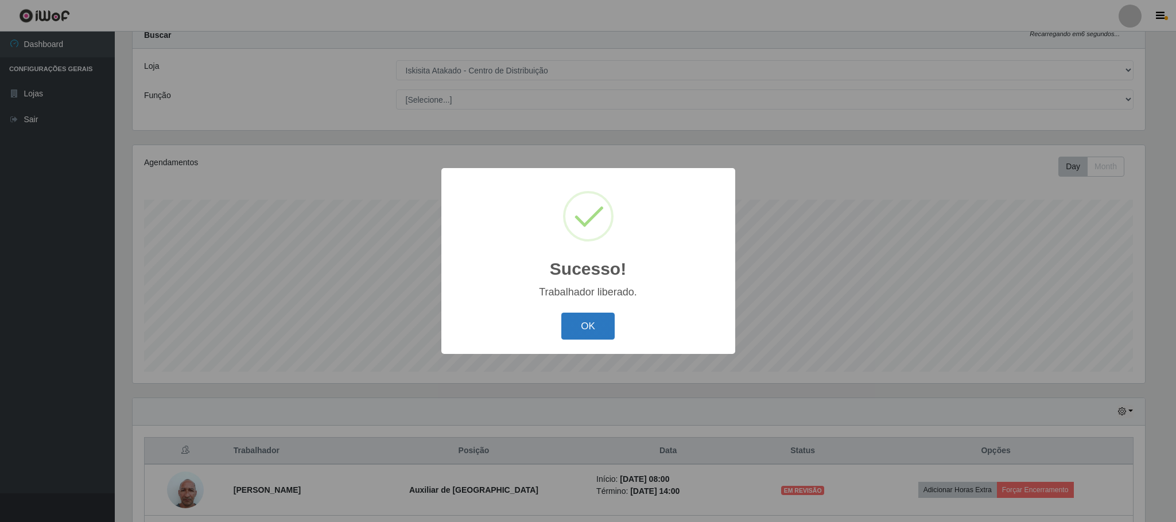
click at [597, 324] on button "OK" at bounding box center [587, 326] width 53 height 27
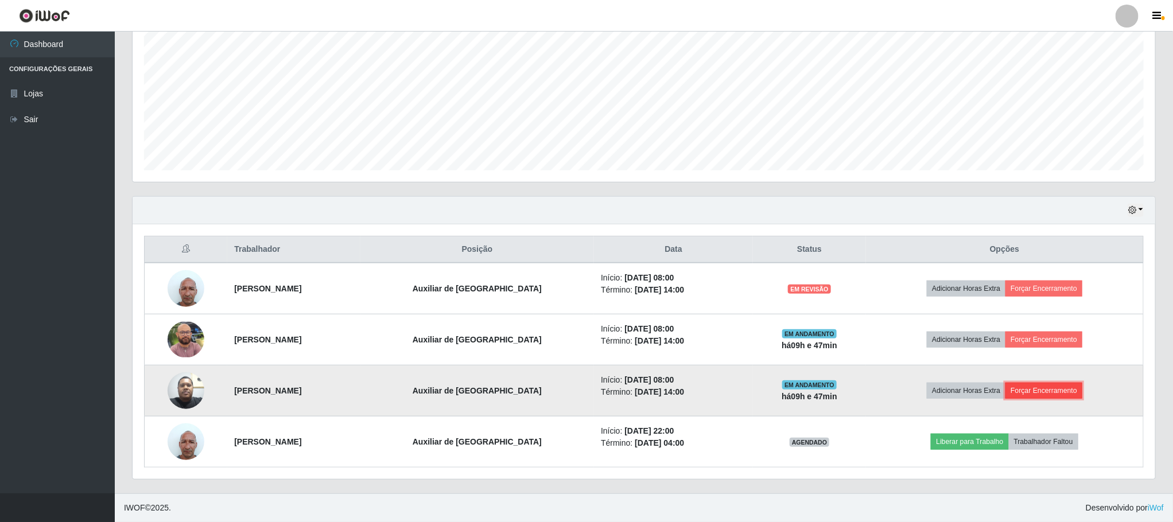
click at [1045, 390] on button "Forçar Encerramento" at bounding box center [1044, 391] width 77 height 16
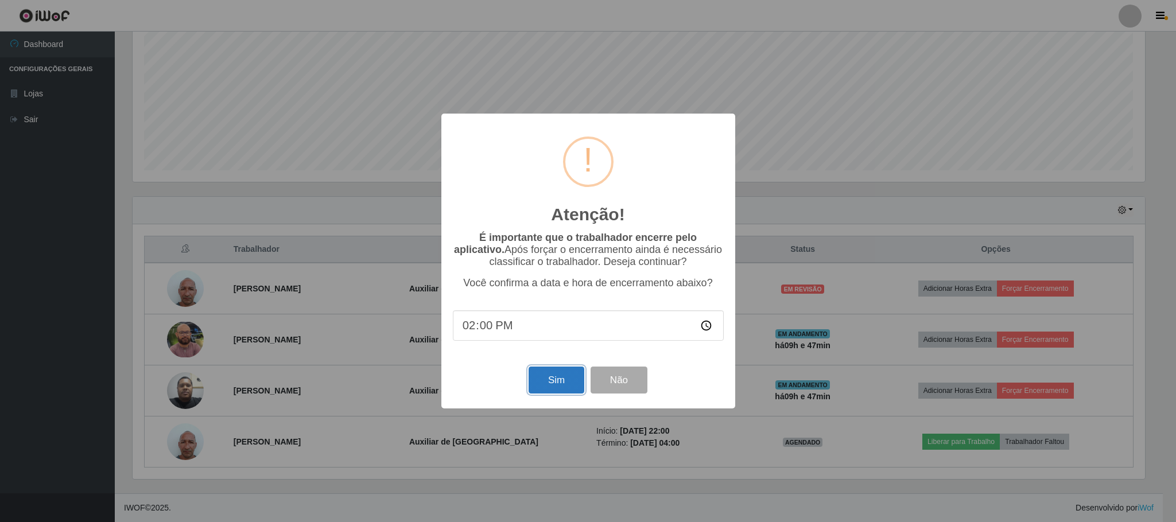
click at [548, 381] on button "Sim" at bounding box center [557, 380] width 56 height 27
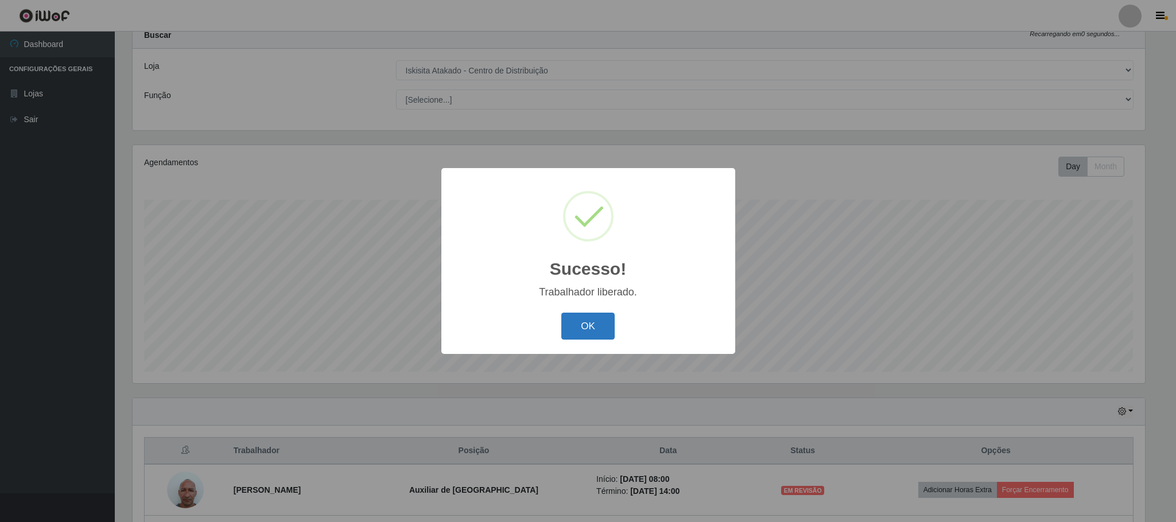
click at [583, 327] on button "OK" at bounding box center [587, 326] width 53 height 27
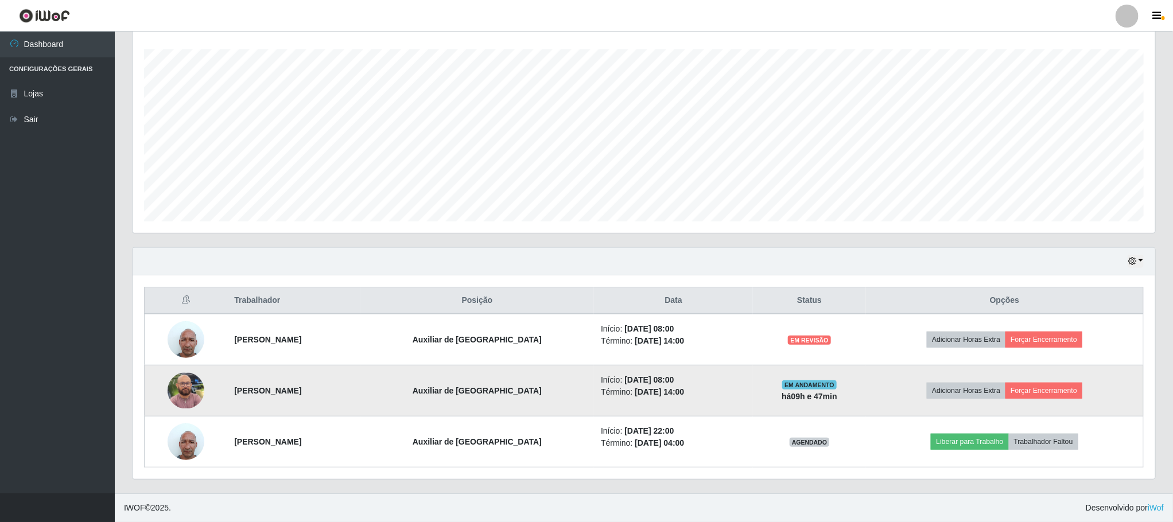
click at [185, 385] on img at bounding box center [186, 391] width 37 height 36
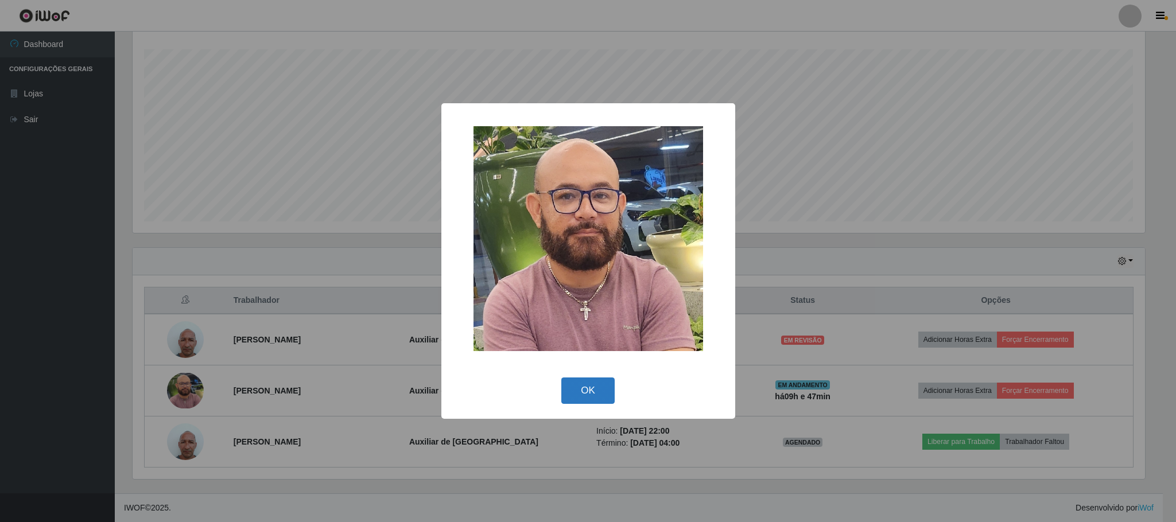
click at [598, 386] on button "OK" at bounding box center [587, 391] width 53 height 27
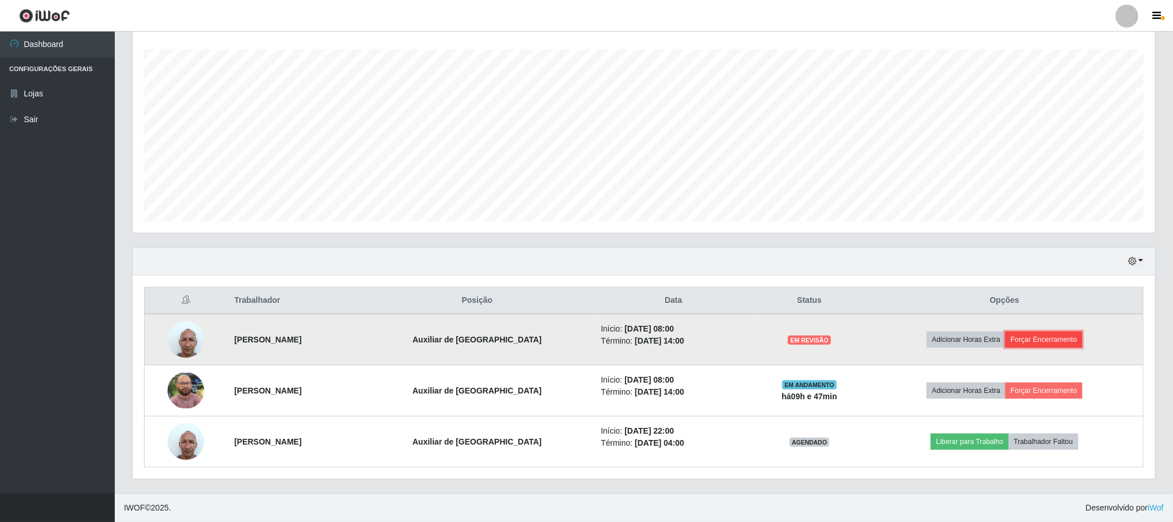
click at [1064, 341] on button "Forçar Encerramento" at bounding box center [1044, 340] width 77 height 16
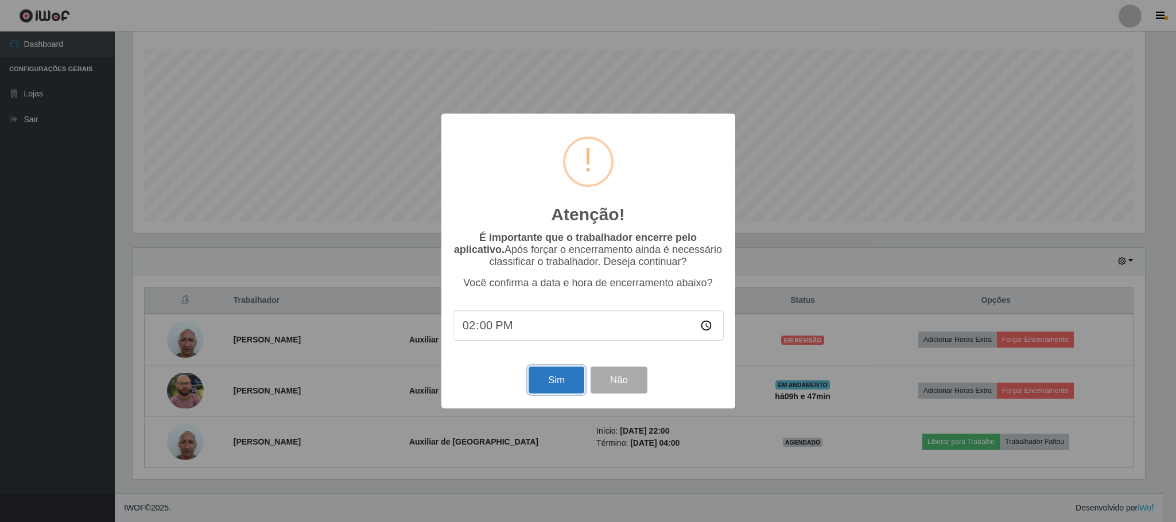
click at [545, 382] on button "Sim" at bounding box center [557, 380] width 56 height 27
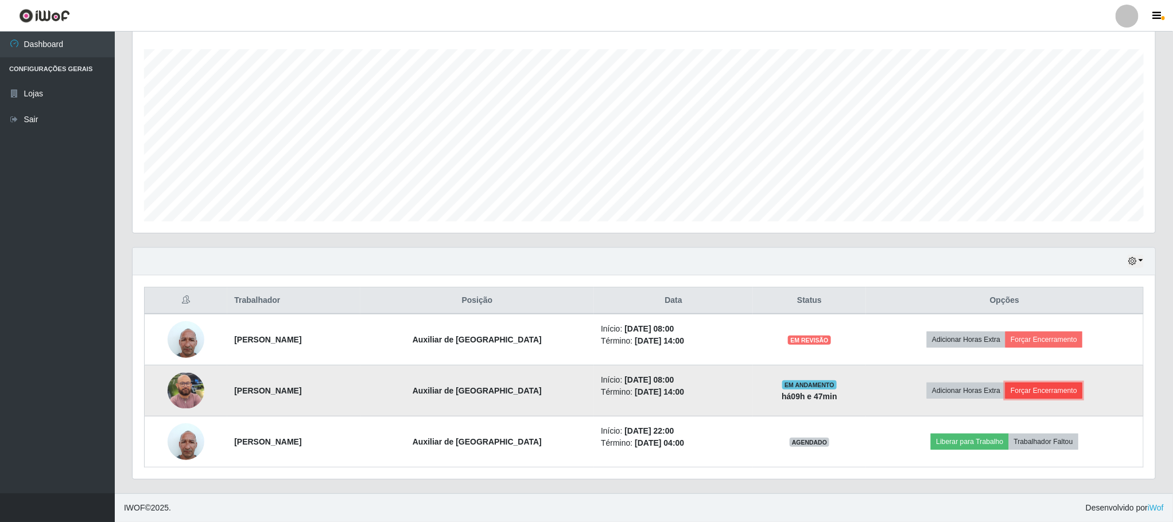
click at [1043, 388] on button "Forçar Encerramento" at bounding box center [1044, 391] width 77 height 16
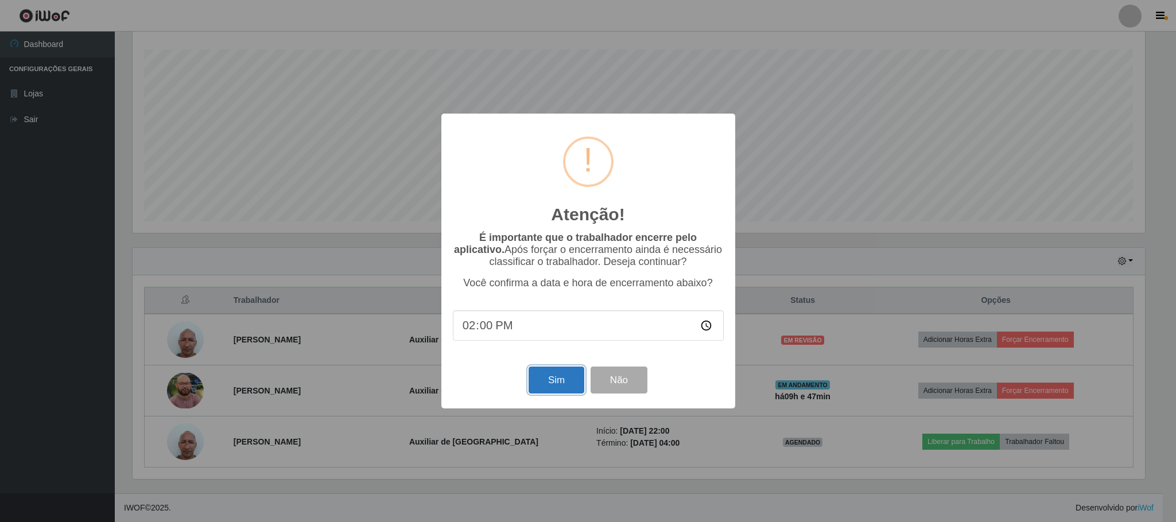
click at [565, 379] on button "Sim" at bounding box center [557, 380] width 56 height 27
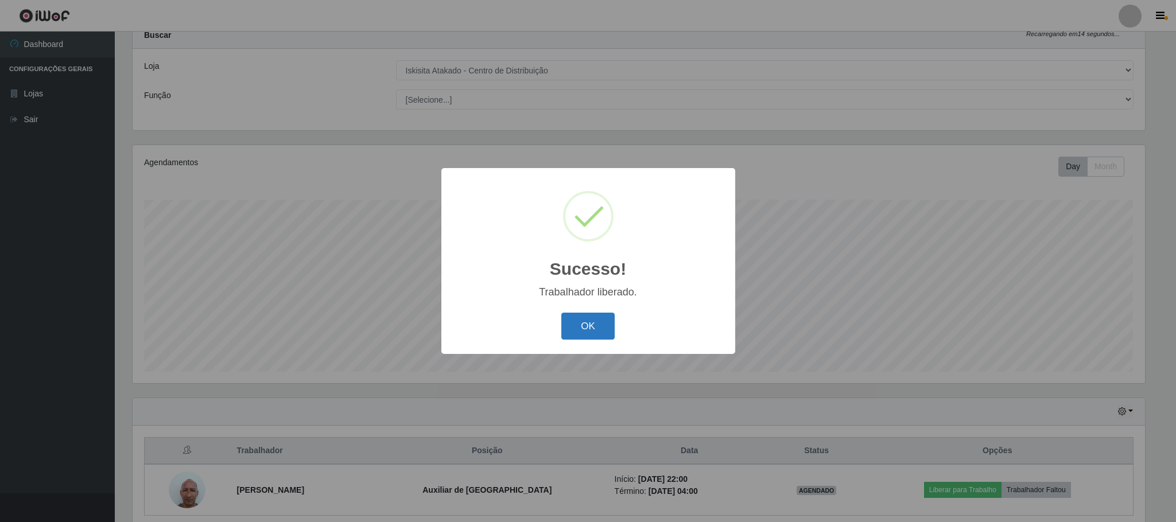
click at [574, 319] on button "OK" at bounding box center [587, 326] width 53 height 27
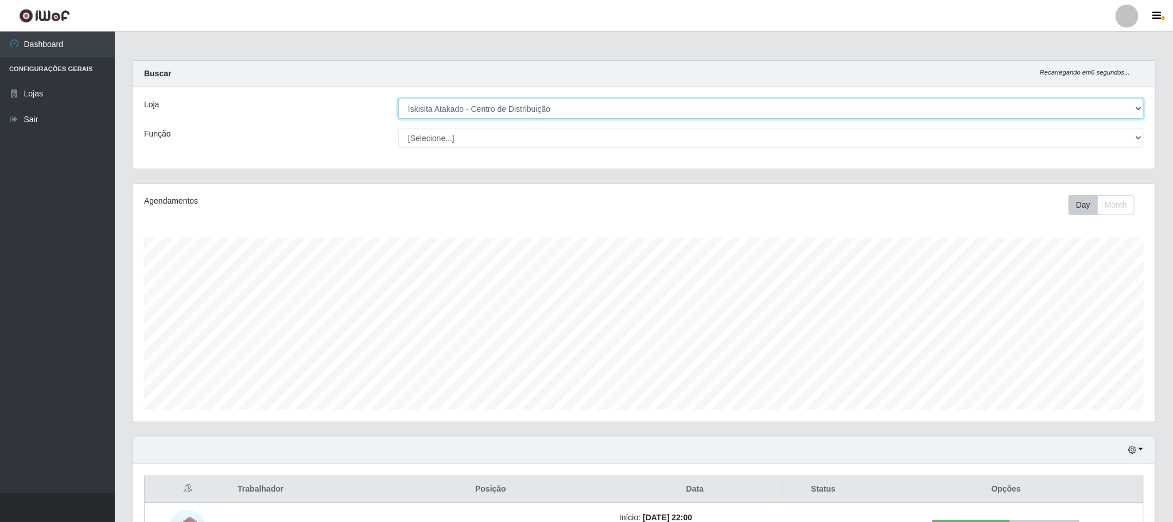
click at [536, 108] on select "[Selecione...] Iskisita Atakado - Centro de Distribuição" at bounding box center [771, 109] width 746 height 20
click at [398, 99] on select "[Selecione...] Iskisita Atakado - Centro de Distribuição" at bounding box center [771, 109] width 746 height 20
